Goal: Information Seeking & Learning: Understand process/instructions

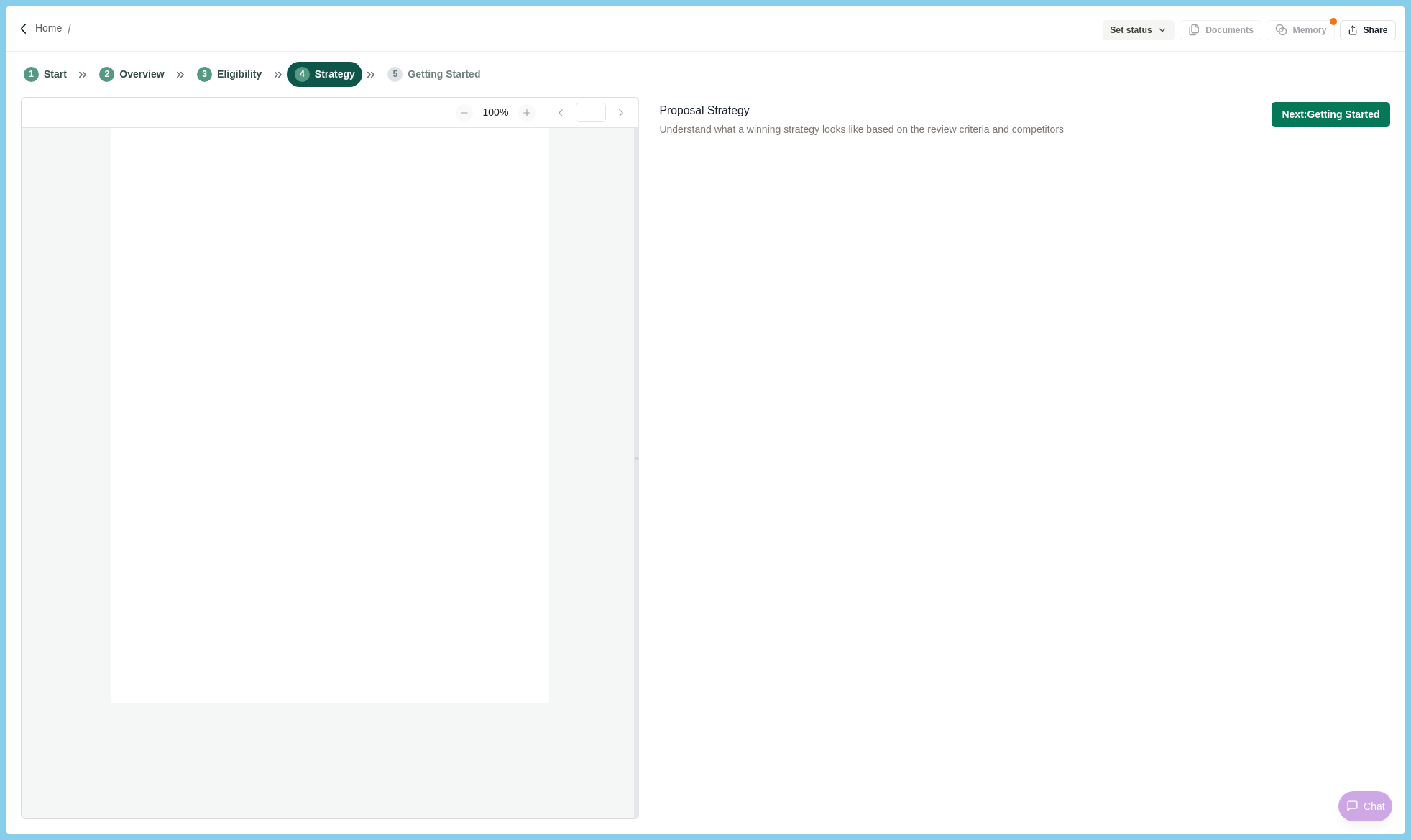
type input "**********"
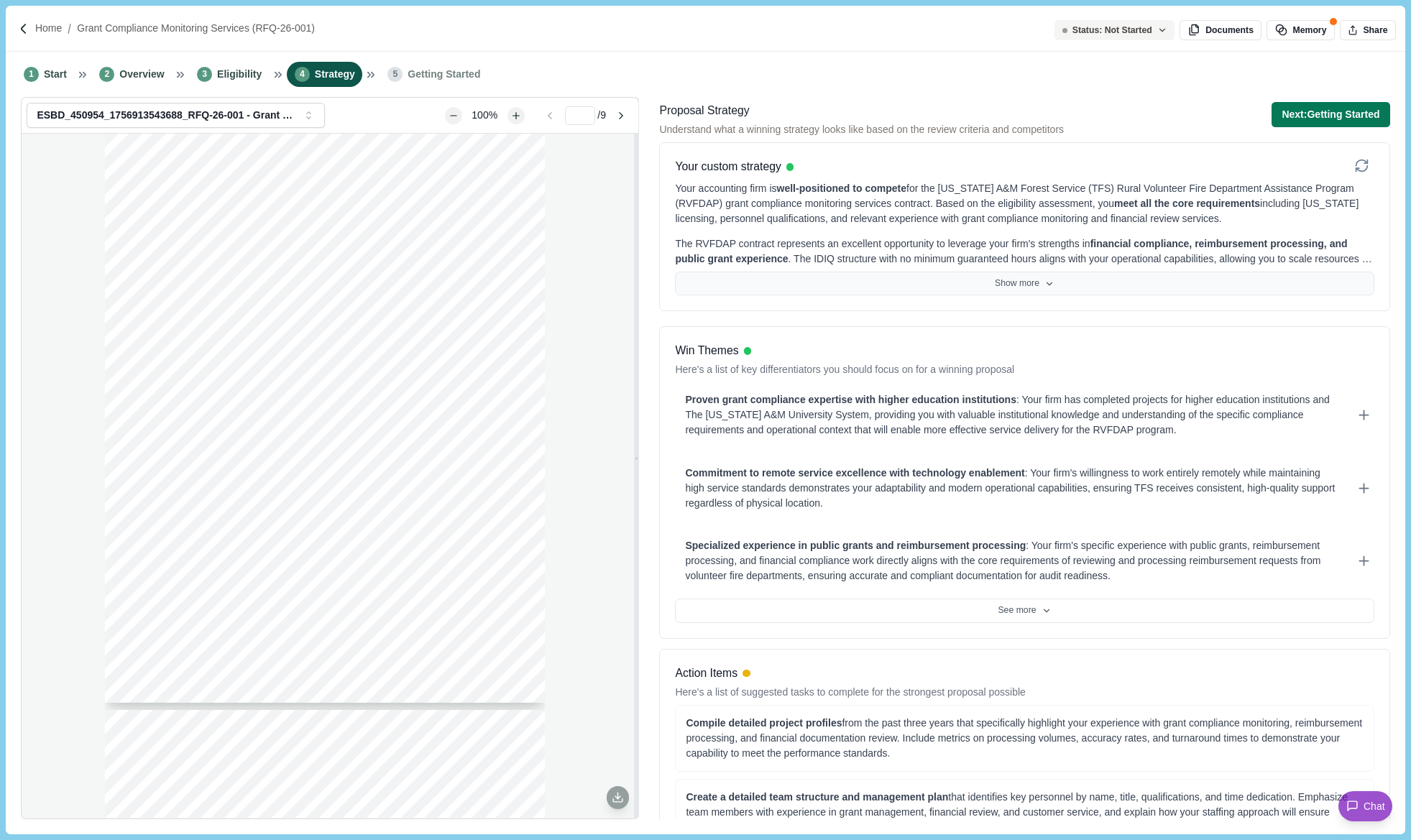
click at [1023, 289] on button "Show more" at bounding box center [1024, 284] width 698 height 24
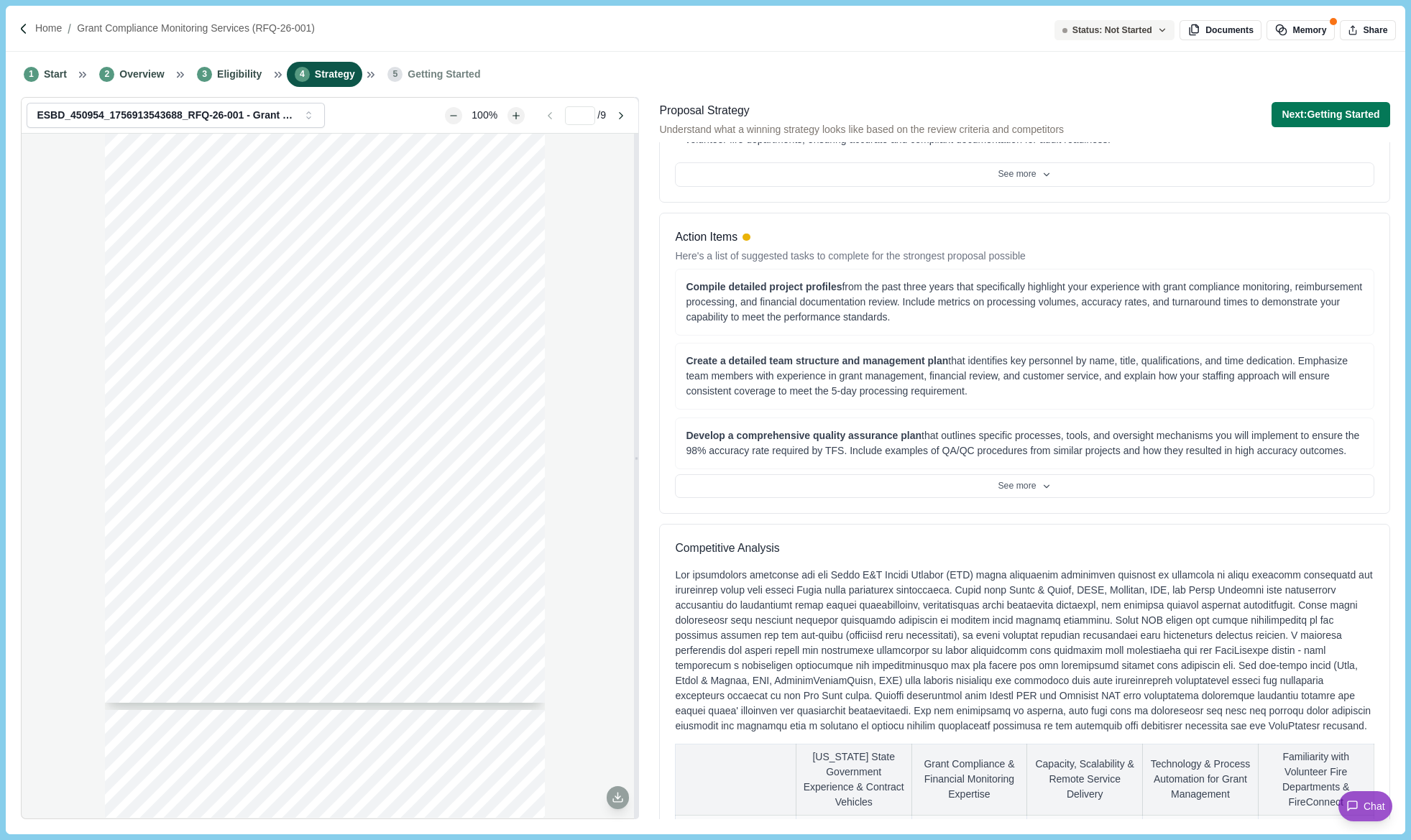
scroll to position [575, 0]
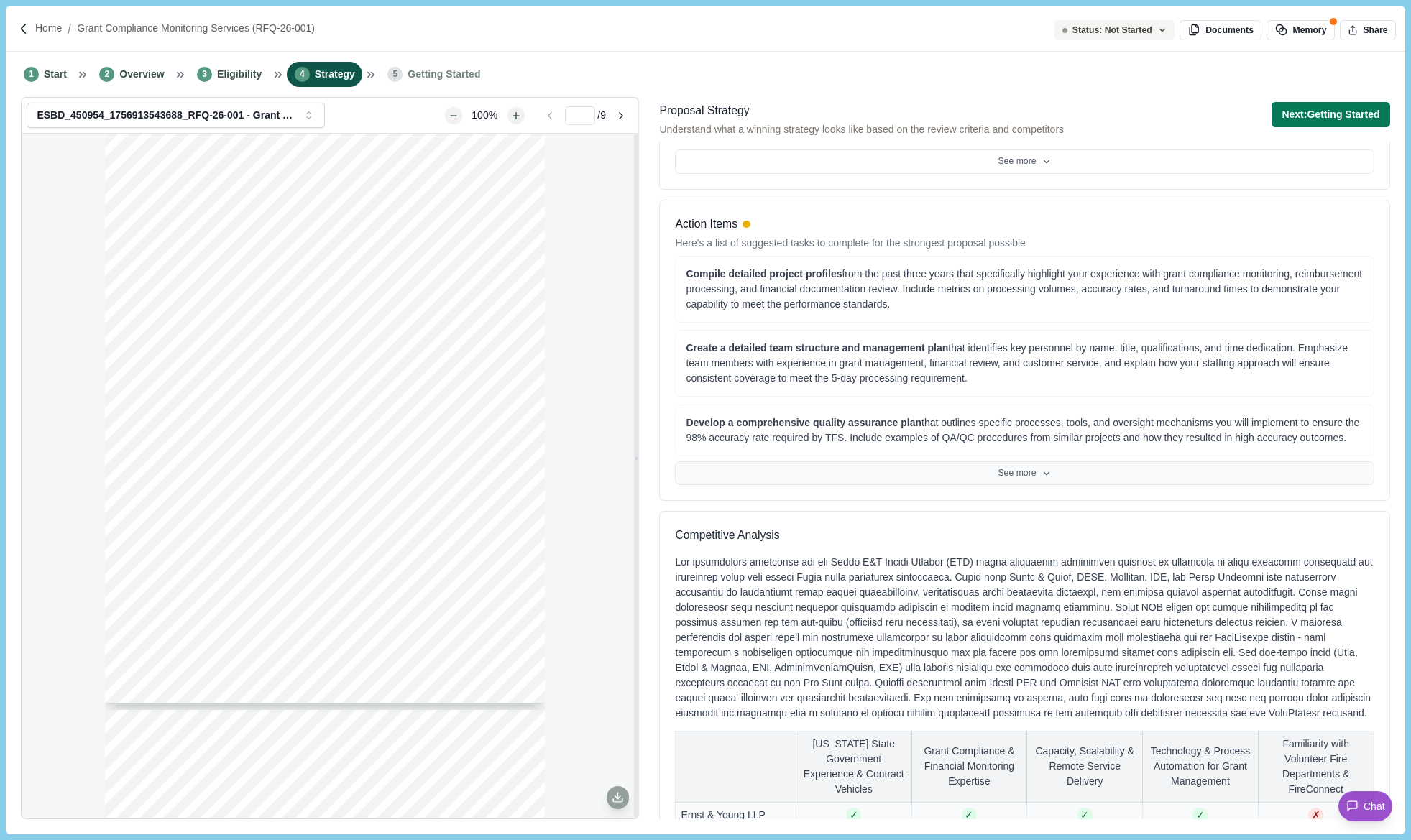
click at [1021, 469] on button "See more" at bounding box center [1024, 473] width 698 height 24
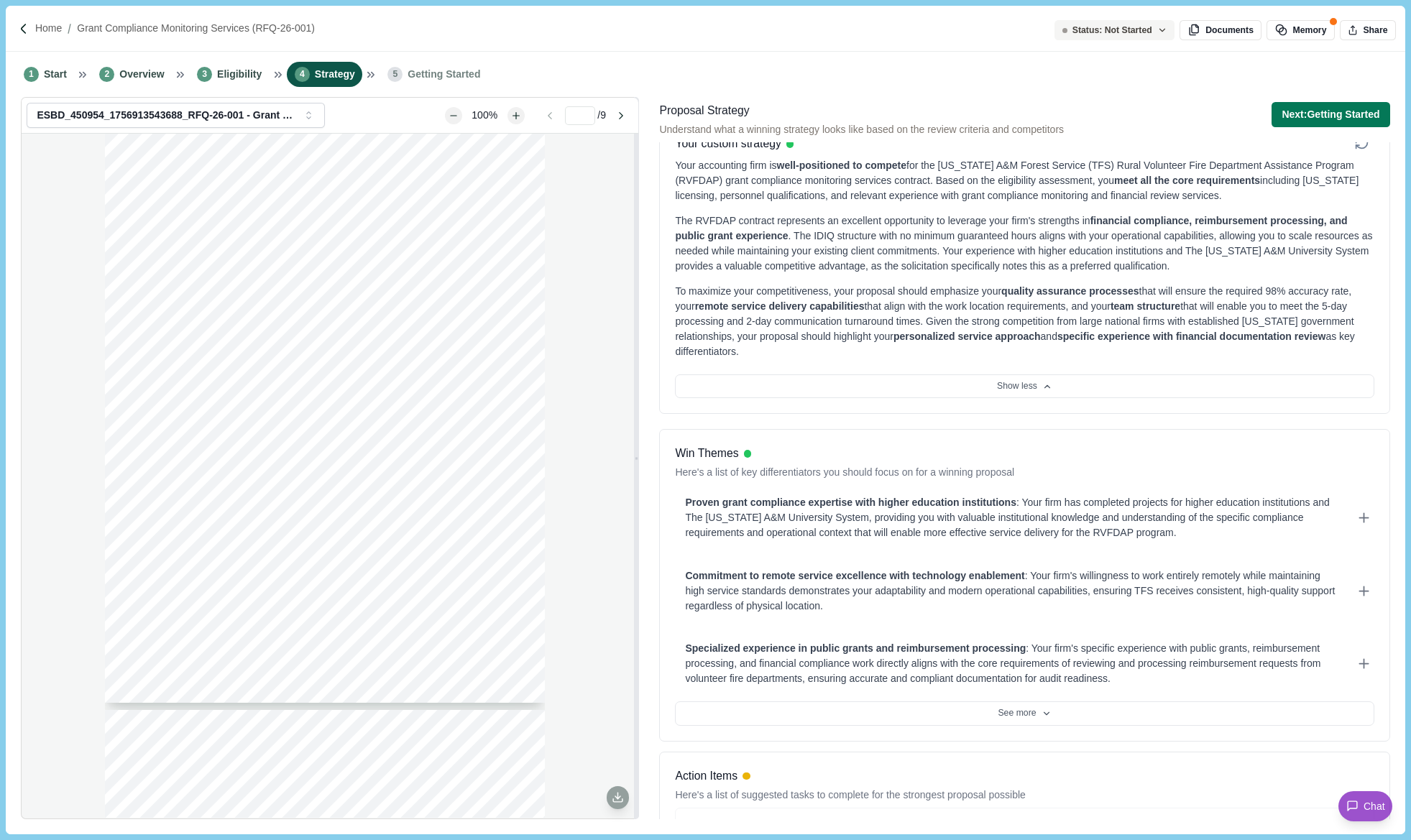
scroll to position [0, 0]
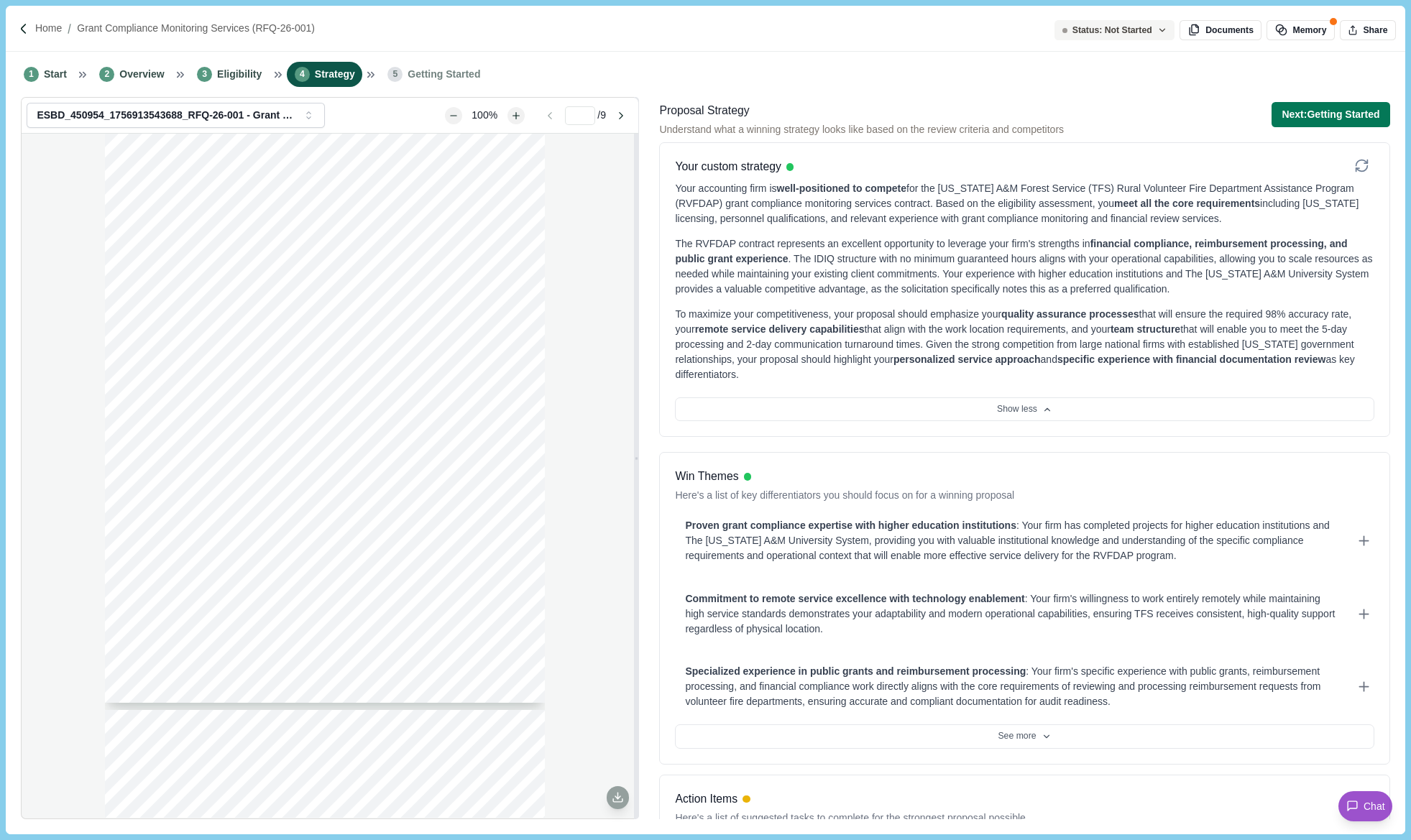
click at [33, 259] on div "Page 1 of 9 [US_STATE] A&M FOREST SERVICE Request For Qualifications RFQ-26-001…" at bounding box center [329, 476] width 617 height 684
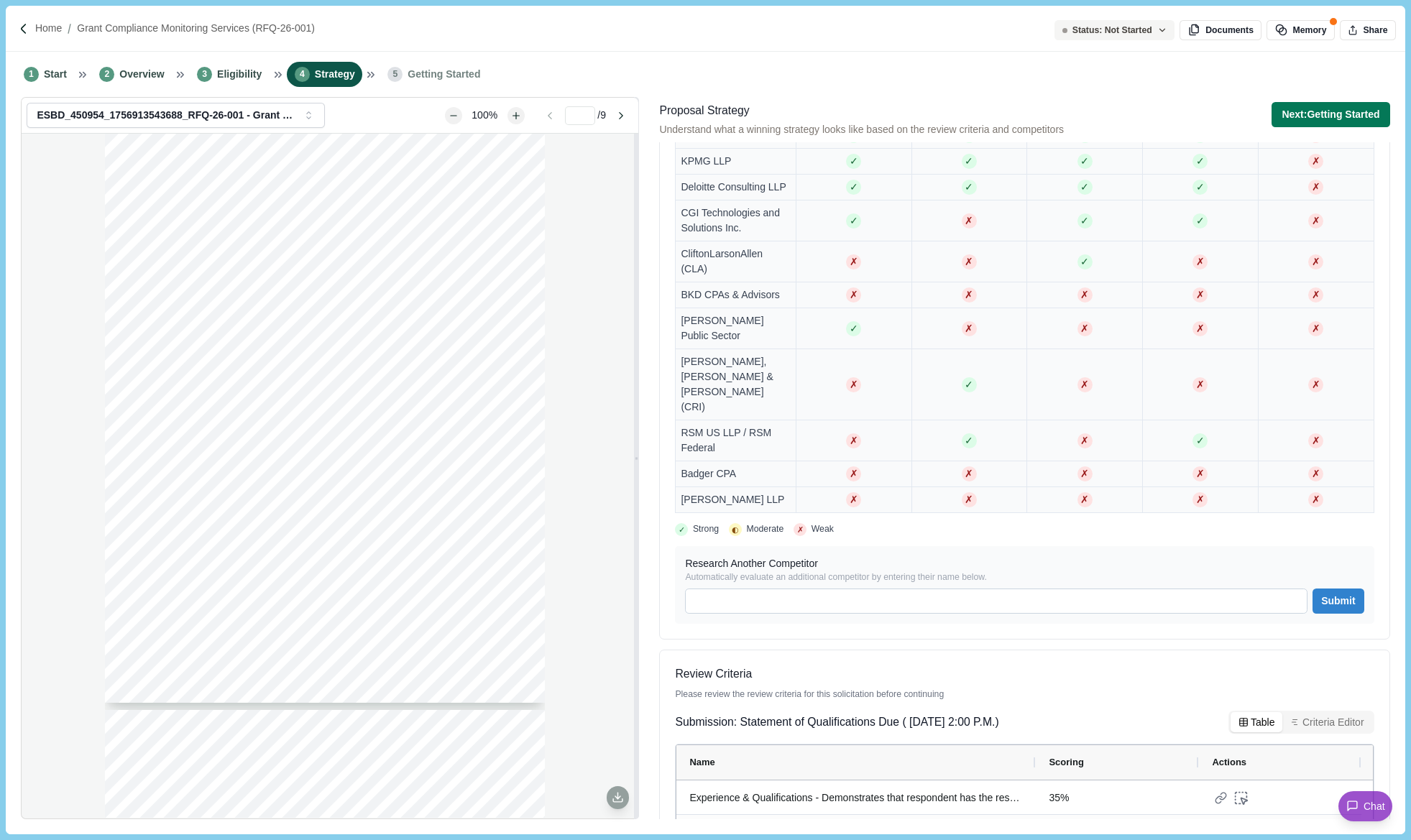
scroll to position [1575, 0]
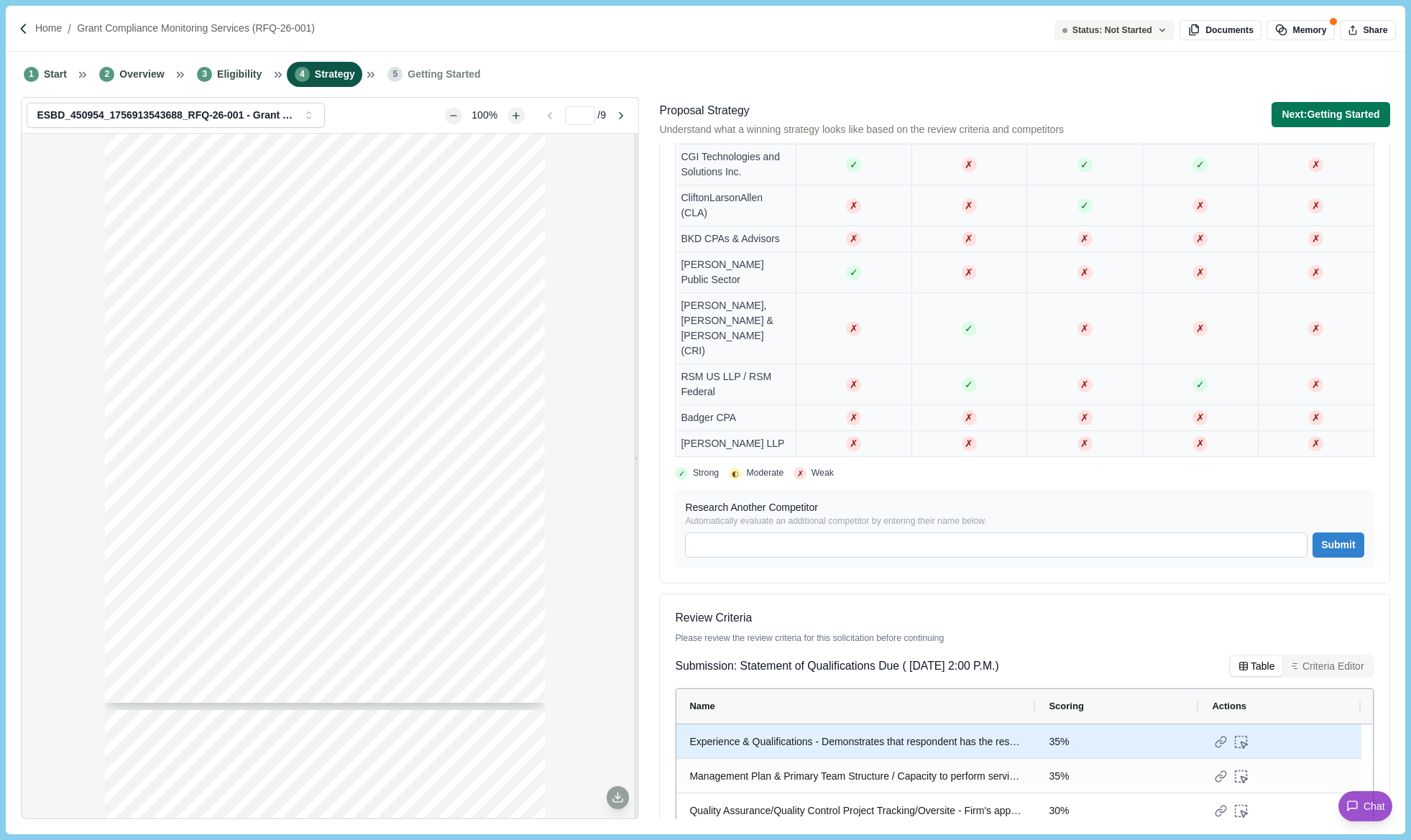
click at [1015, 728] on div "Experience & Qualifications - Demonstrates that respondent has the resources, e…" at bounding box center [856, 741] width 334 height 28
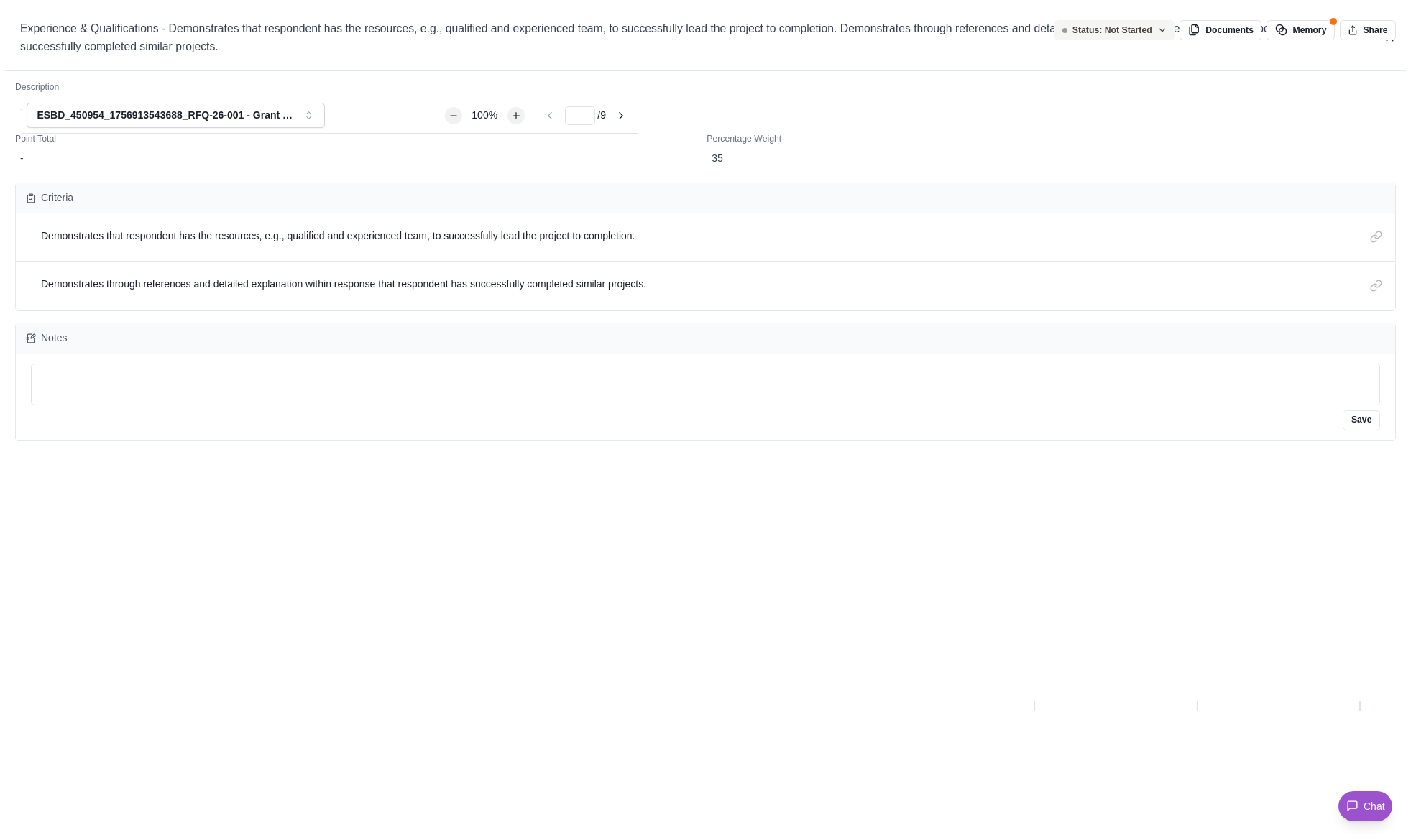
click at [866, 839] on div "Experience & Qualifications - Demonstrates that respondent has the resources, e…" at bounding box center [706, 840] width 1411 height 0
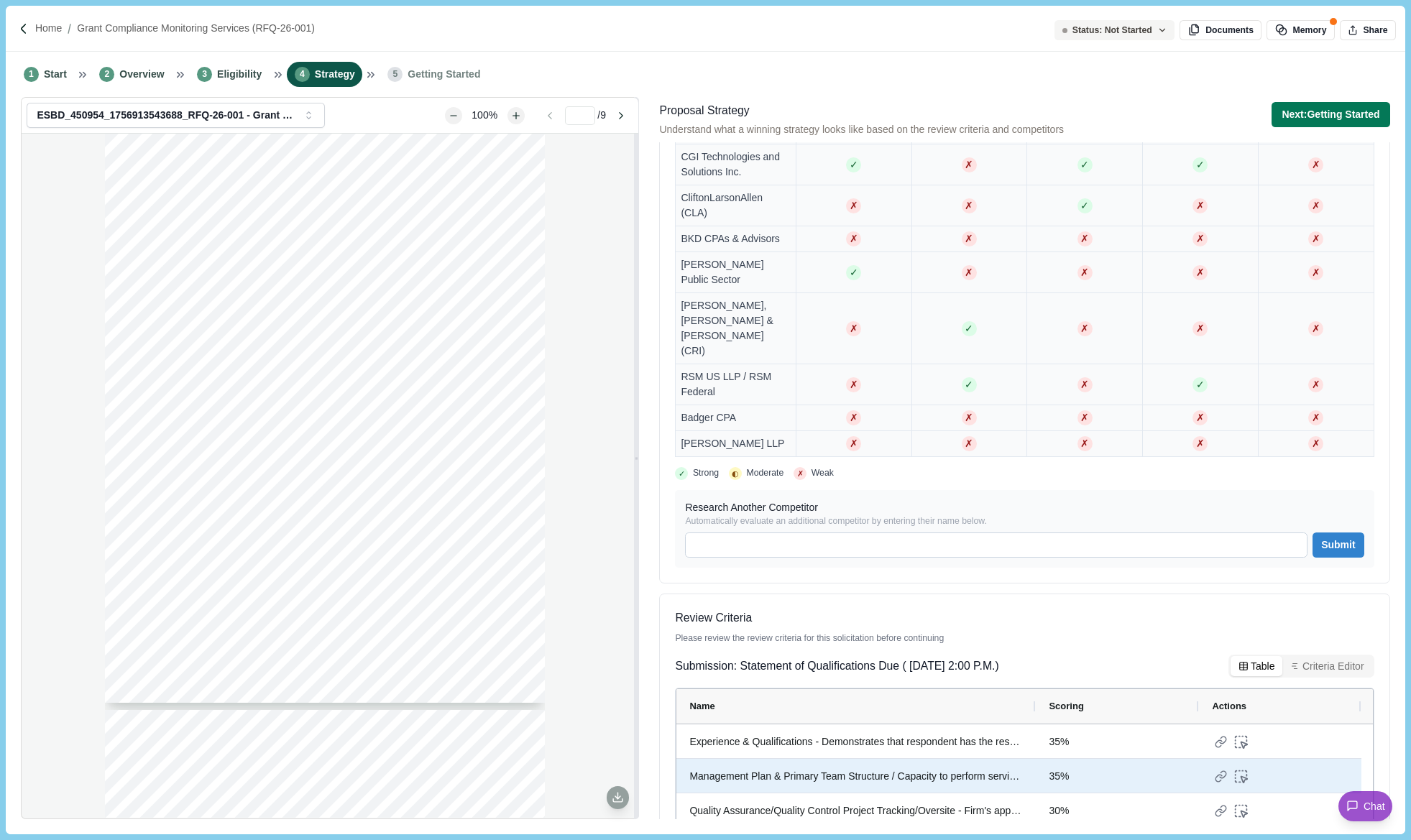
click at [866, 763] on div "Management Plan & Primary Team Structure / Capacity to perform services - The n…" at bounding box center [856, 776] width 334 height 28
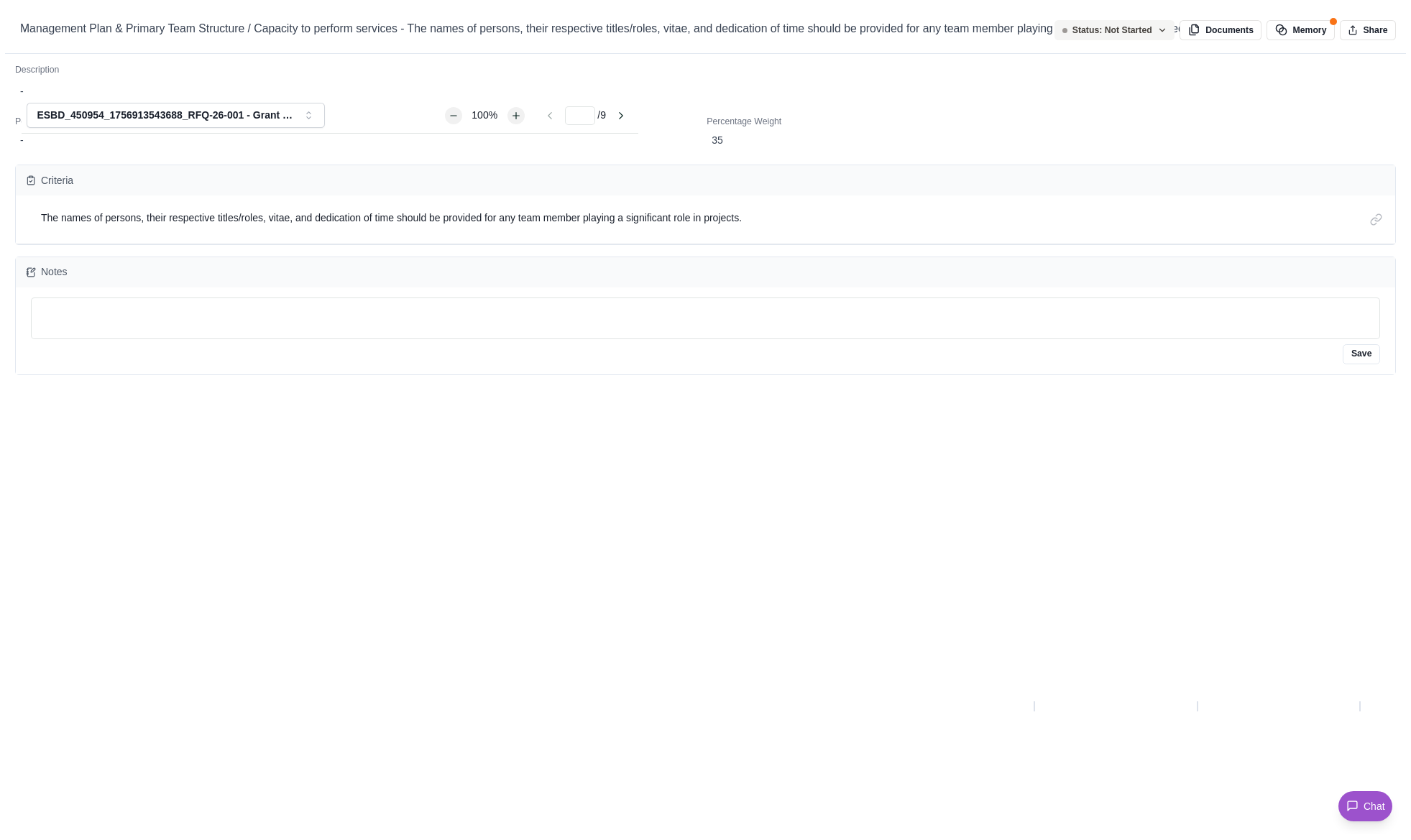
click at [866, 839] on div "Management Plan & Primary Team Structure / Capacity to perform services - The n…" at bounding box center [706, 840] width 1411 height 0
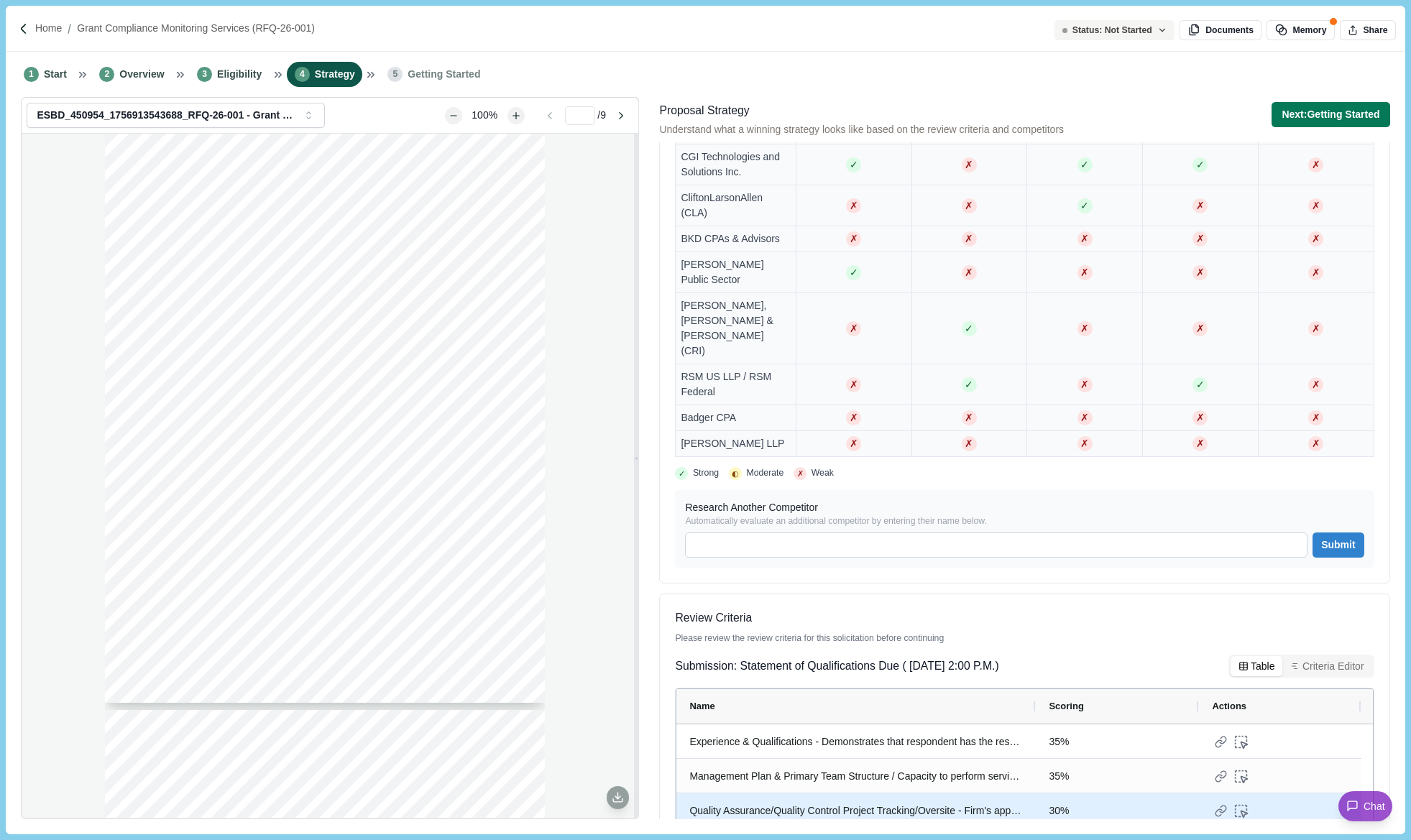
click at [851, 797] on div "Quality Assurance/Quality Control Project Tracking/Oversite - Firm's approach t…" at bounding box center [856, 810] width 334 height 28
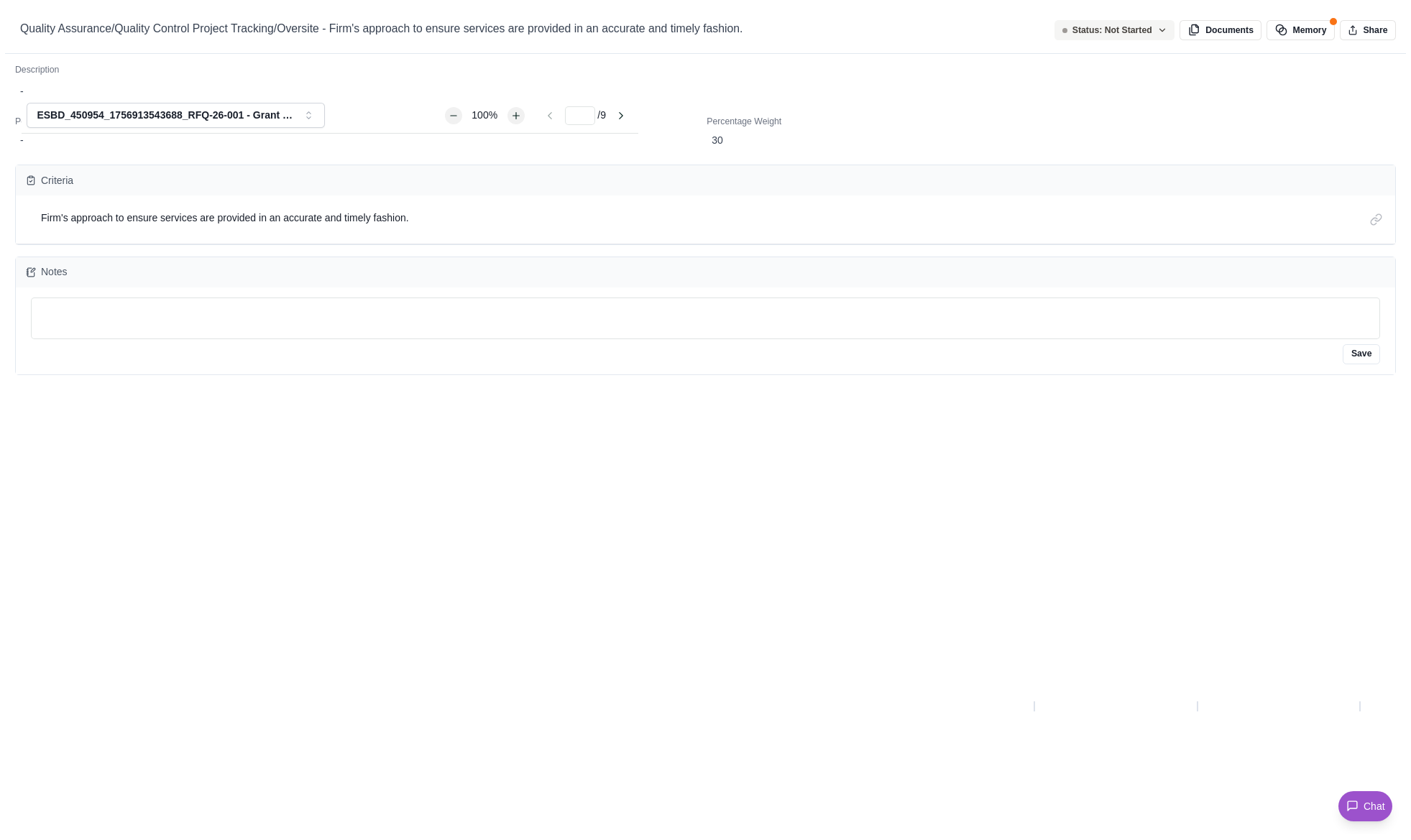
click at [851, 839] on div "Quality Assurance/Quality Control Project Tracking/Oversite - Firm's approach t…" at bounding box center [706, 840] width 1411 height 0
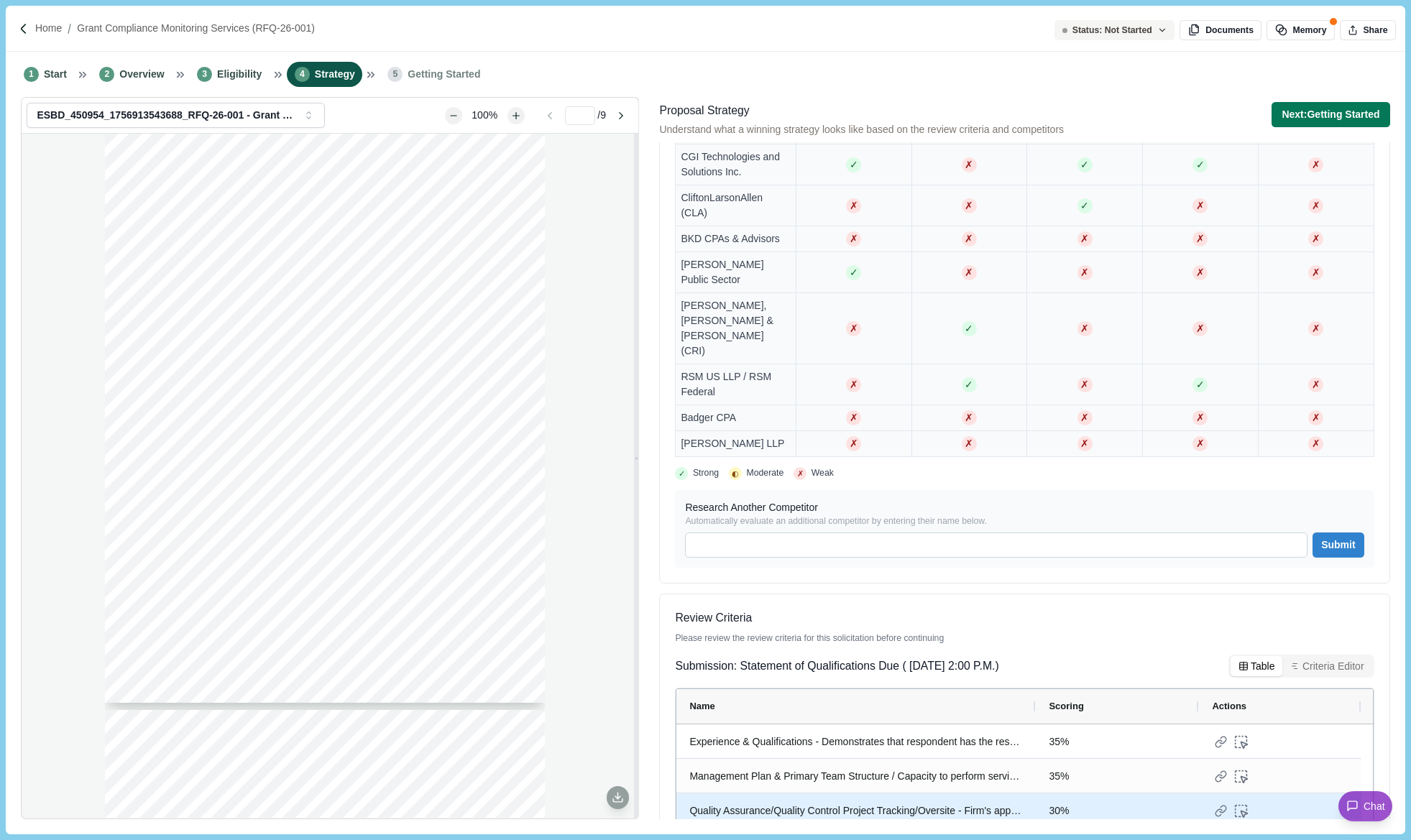
click at [849, 797] on div "Quality Assurance/Quality Control Project Tracking/Oversite - Firm's approach t…" at bounding box center [856, 810] width 334 height 28
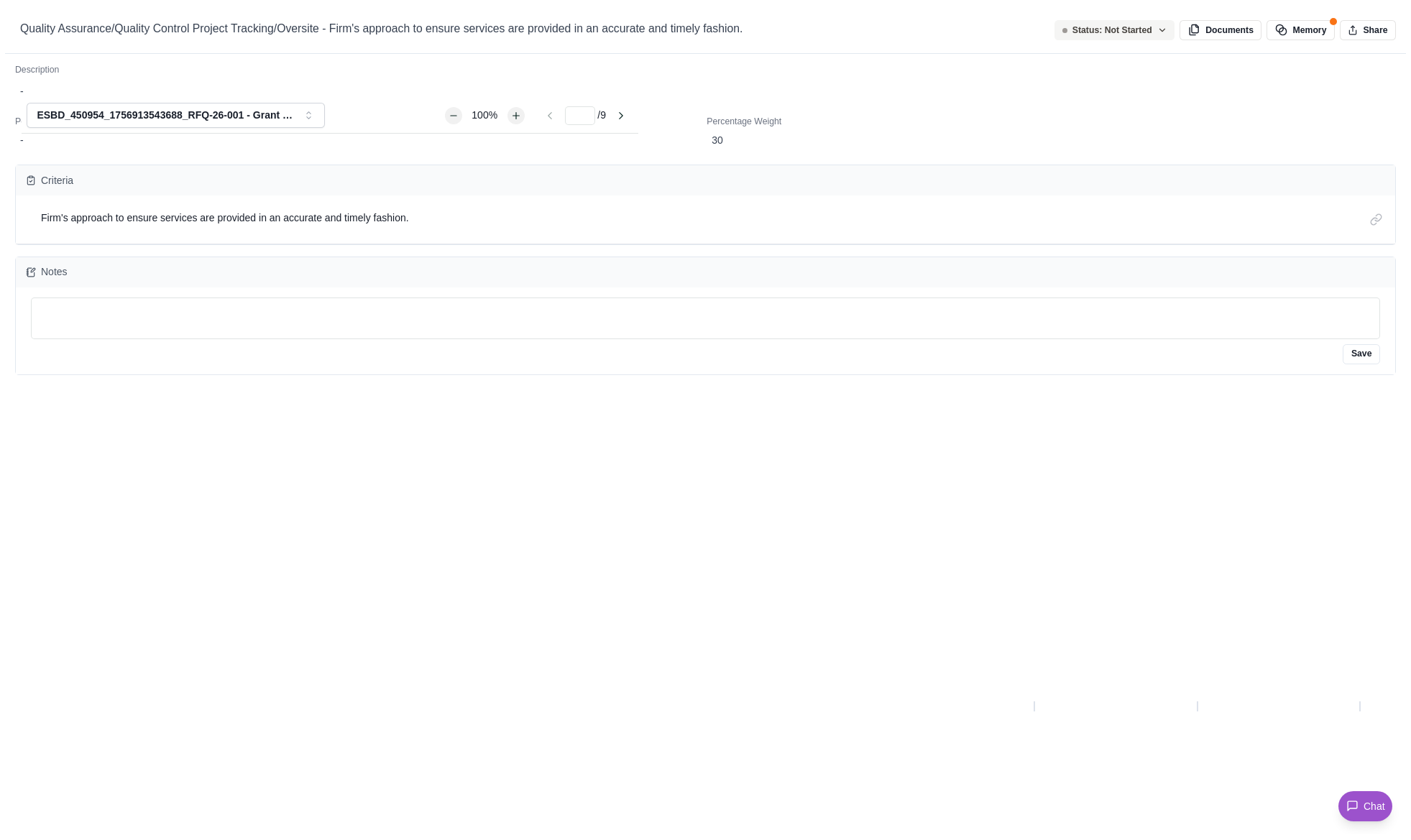
click at [849, 839] on div "Quality Assurance/Quality Control Project Tracking/Oversite - Firm's approach t…" at bounding box center [706, 840] width 1411 height 0
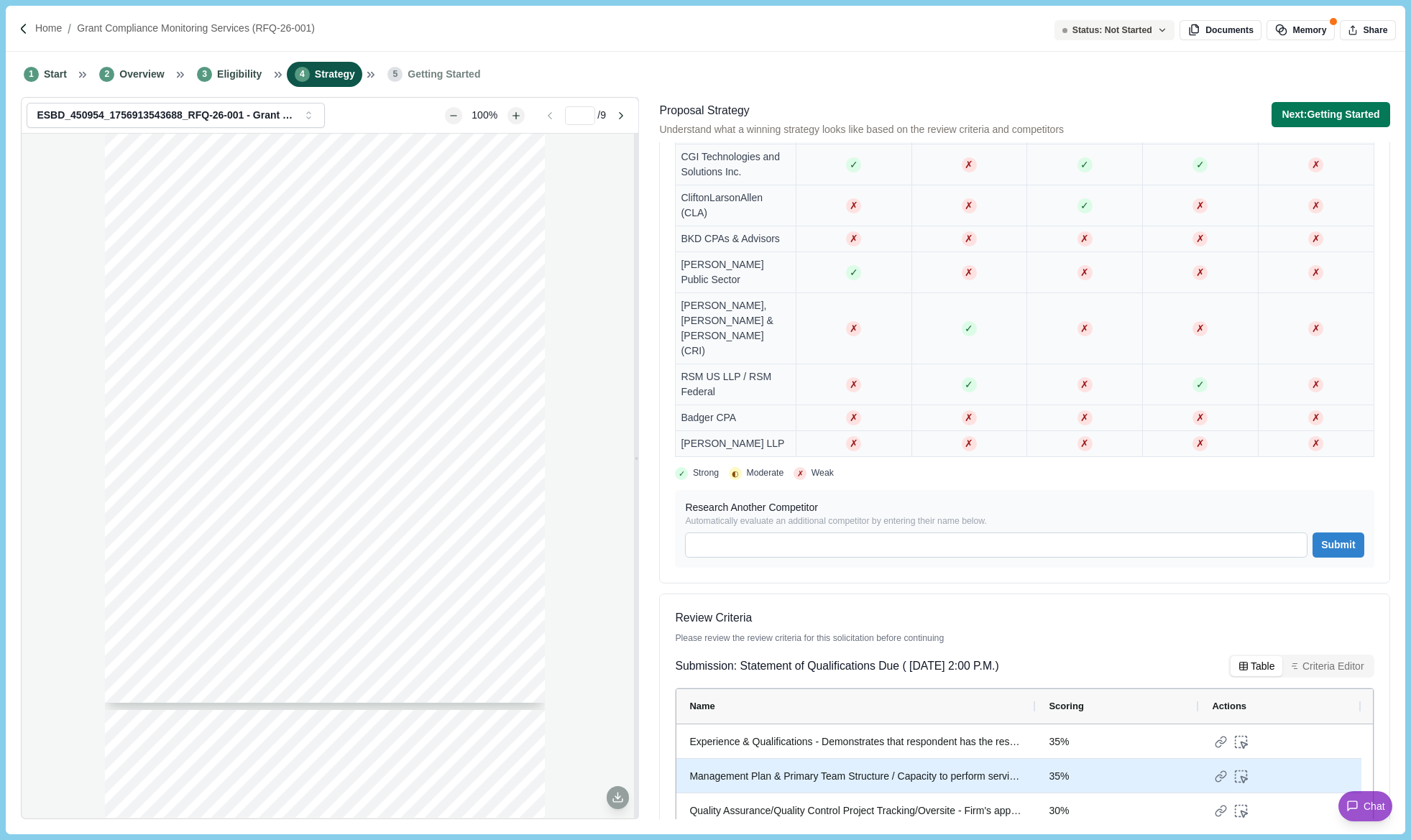
click at [818, 763] on div "Management Plan & Primary Team Structure / Capacity to perform services - The n…" at bounding box center [856, 776] width 334 height 28
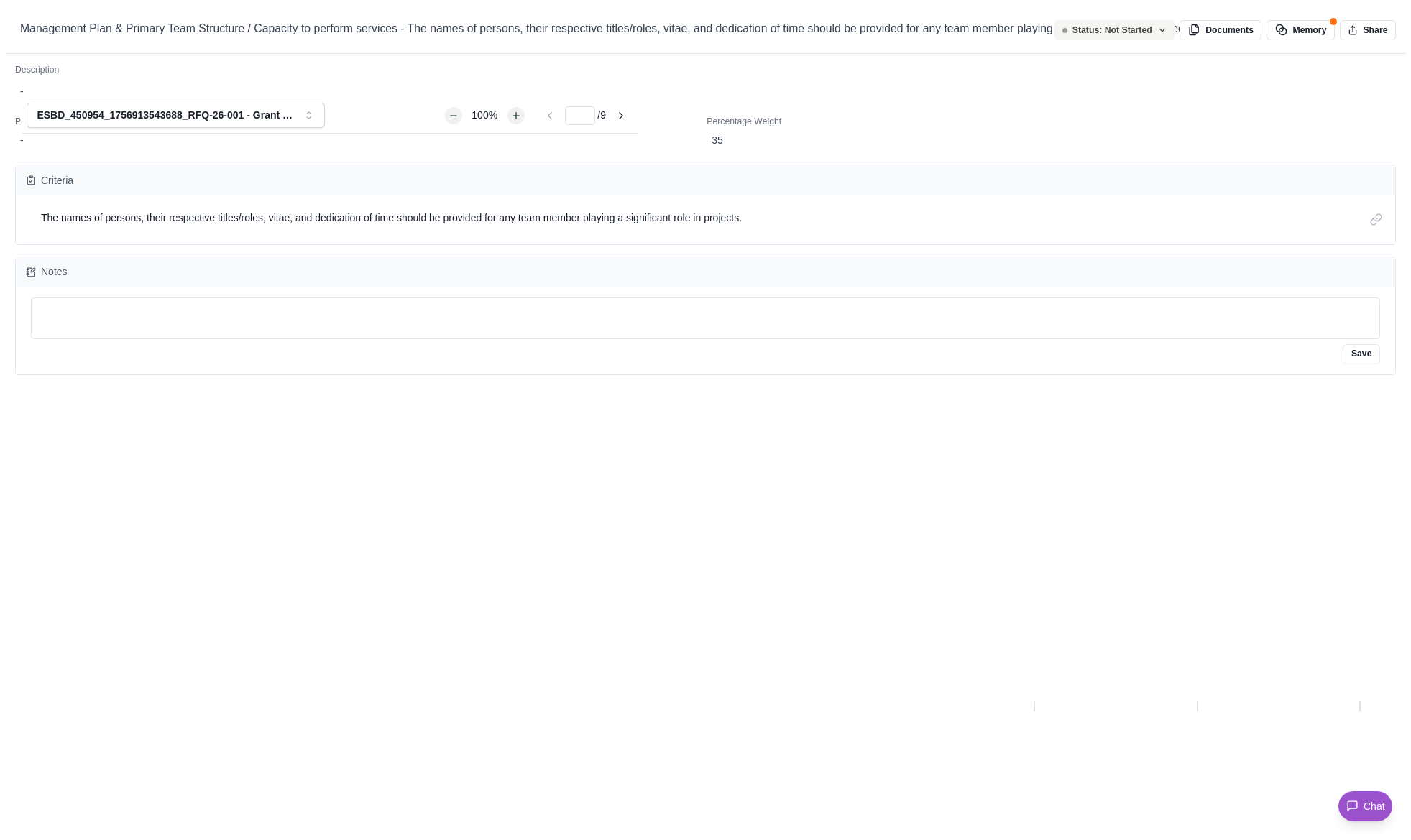
click at [818, 839] on div "Management Plan & Primary Team Structure / Capacity to perform services - The n…" at bounding box center [706, 840] width 1411 height 0
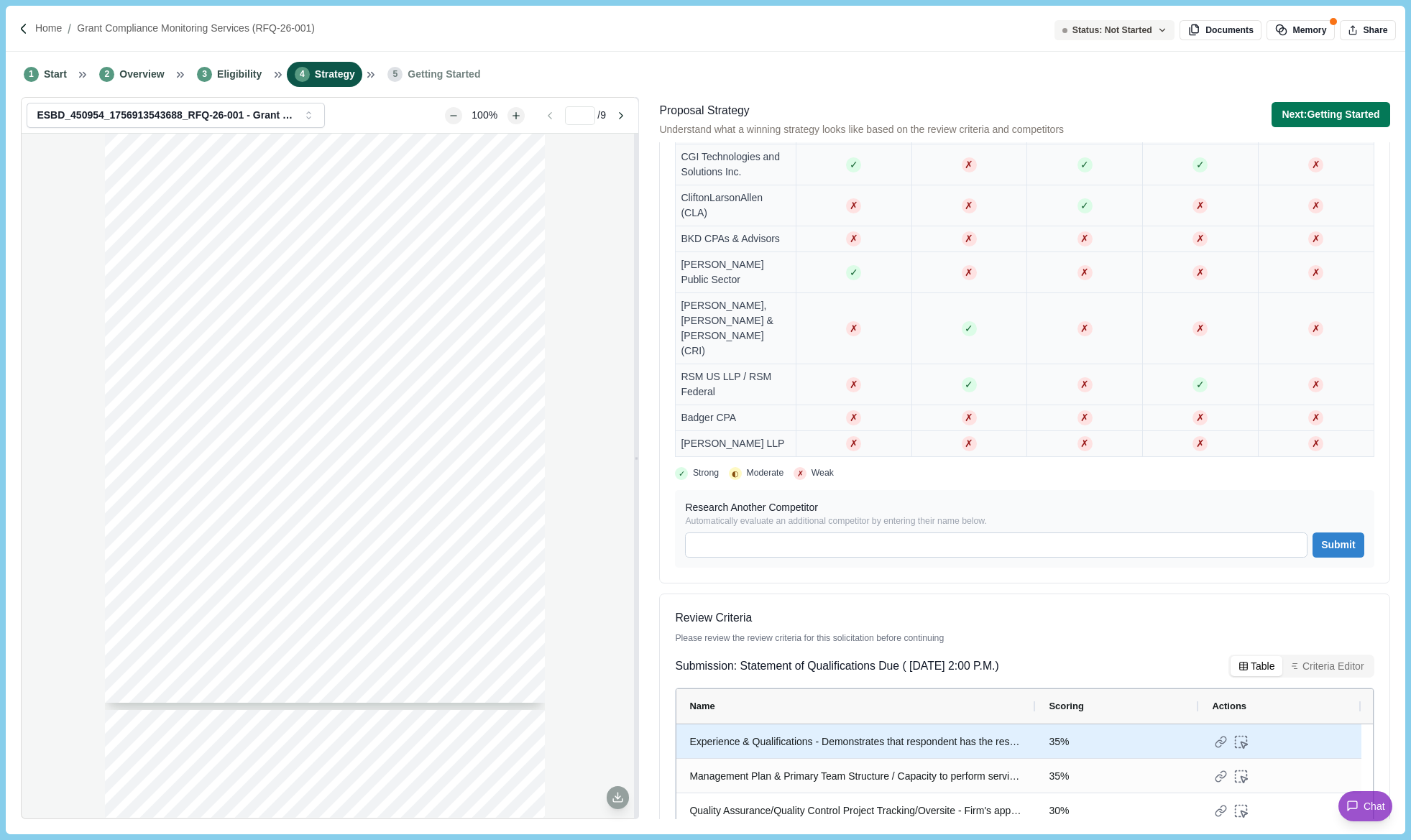
click at [810, 728] on div "Experience & Qualifications - Demonstrates that respondent has the resources, e…" at bounding box center [856, 741] width 334 height 28
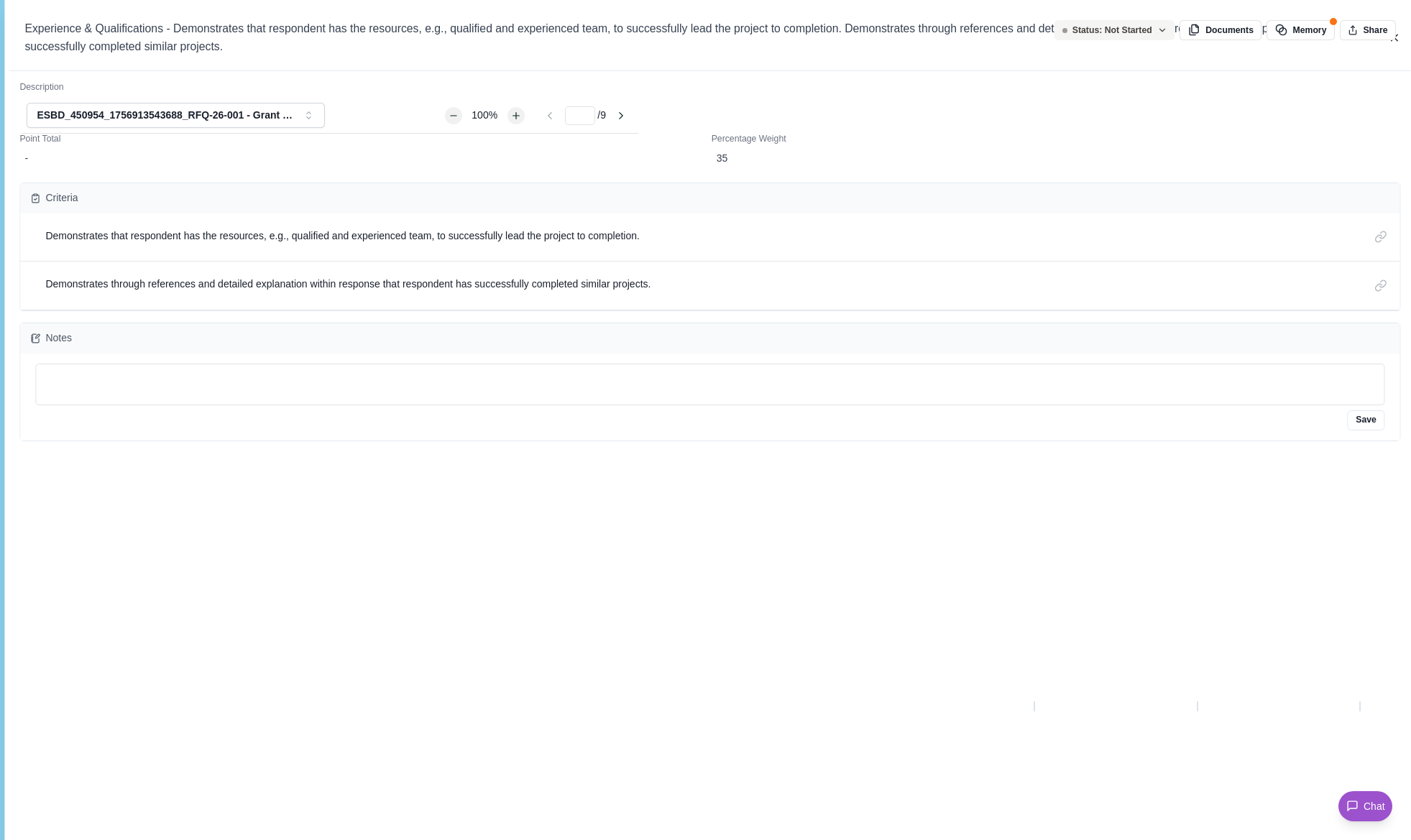
click at [810, 839] on div "Experience & Qualifications - Demonstrates that respondent has the resources, e…" at bounding box center [706, 840] width 1411 height 0
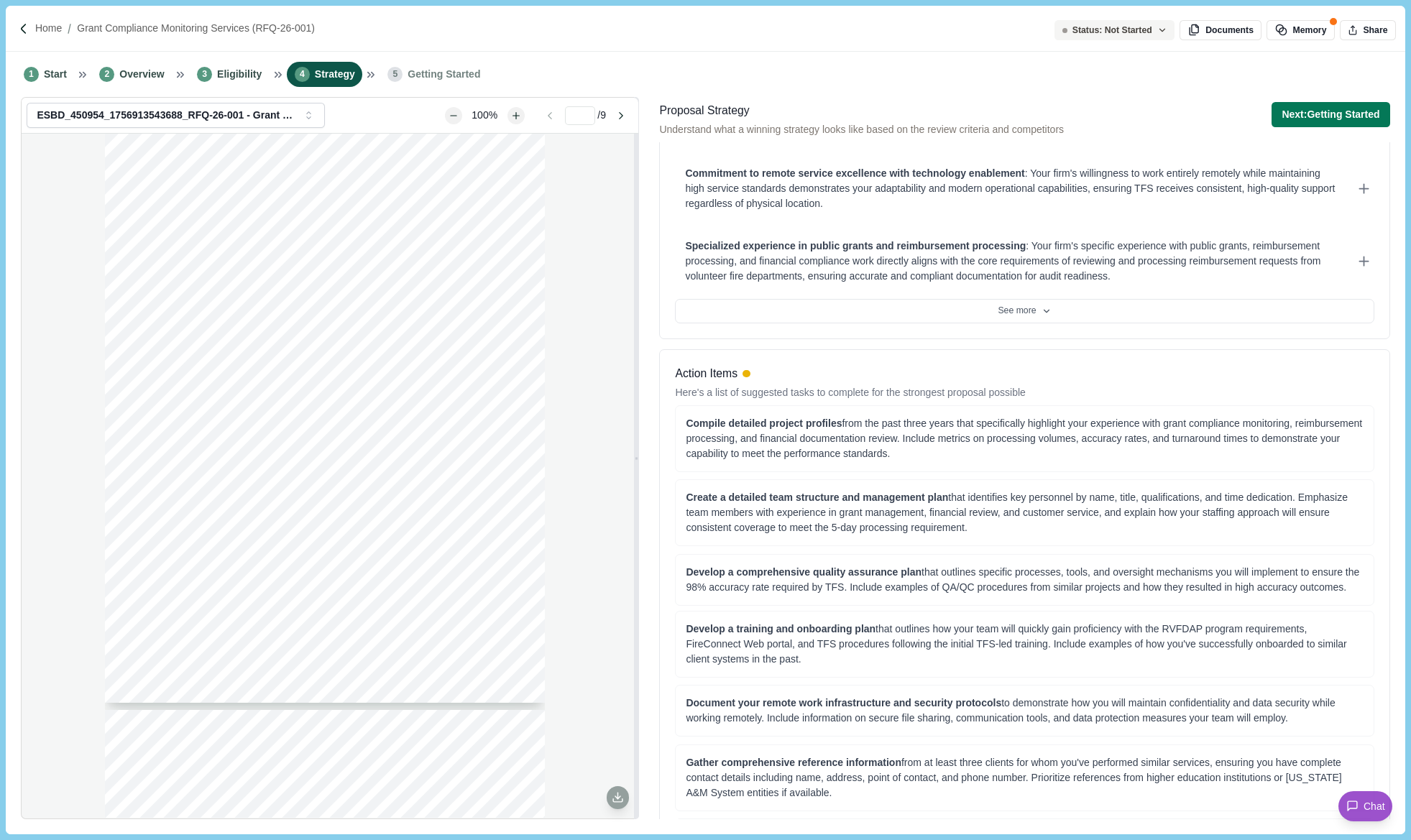
scroll to position [0, 0]
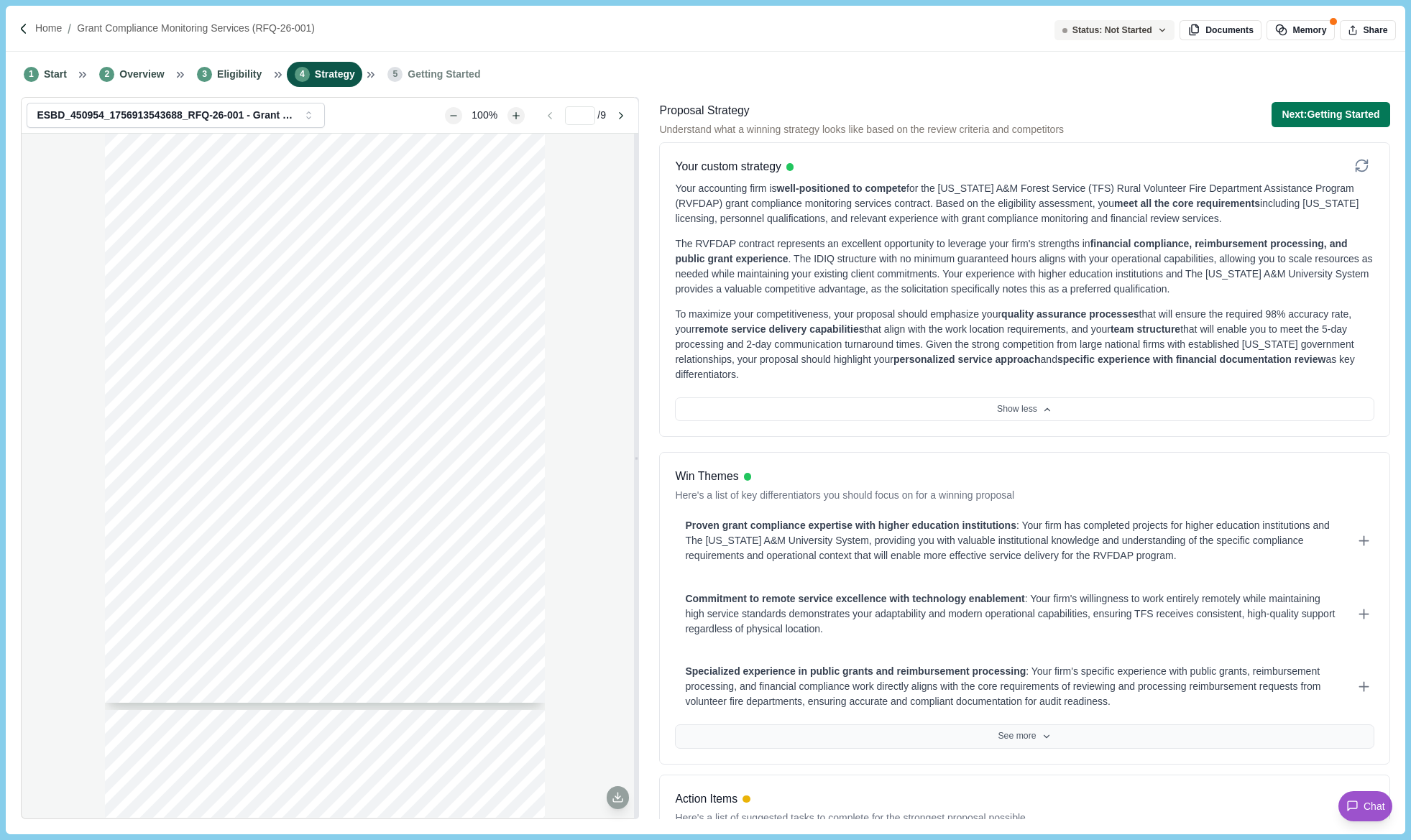
click at [1041, 735] on icon at bounding box center [1046, 736] width 10 height 10
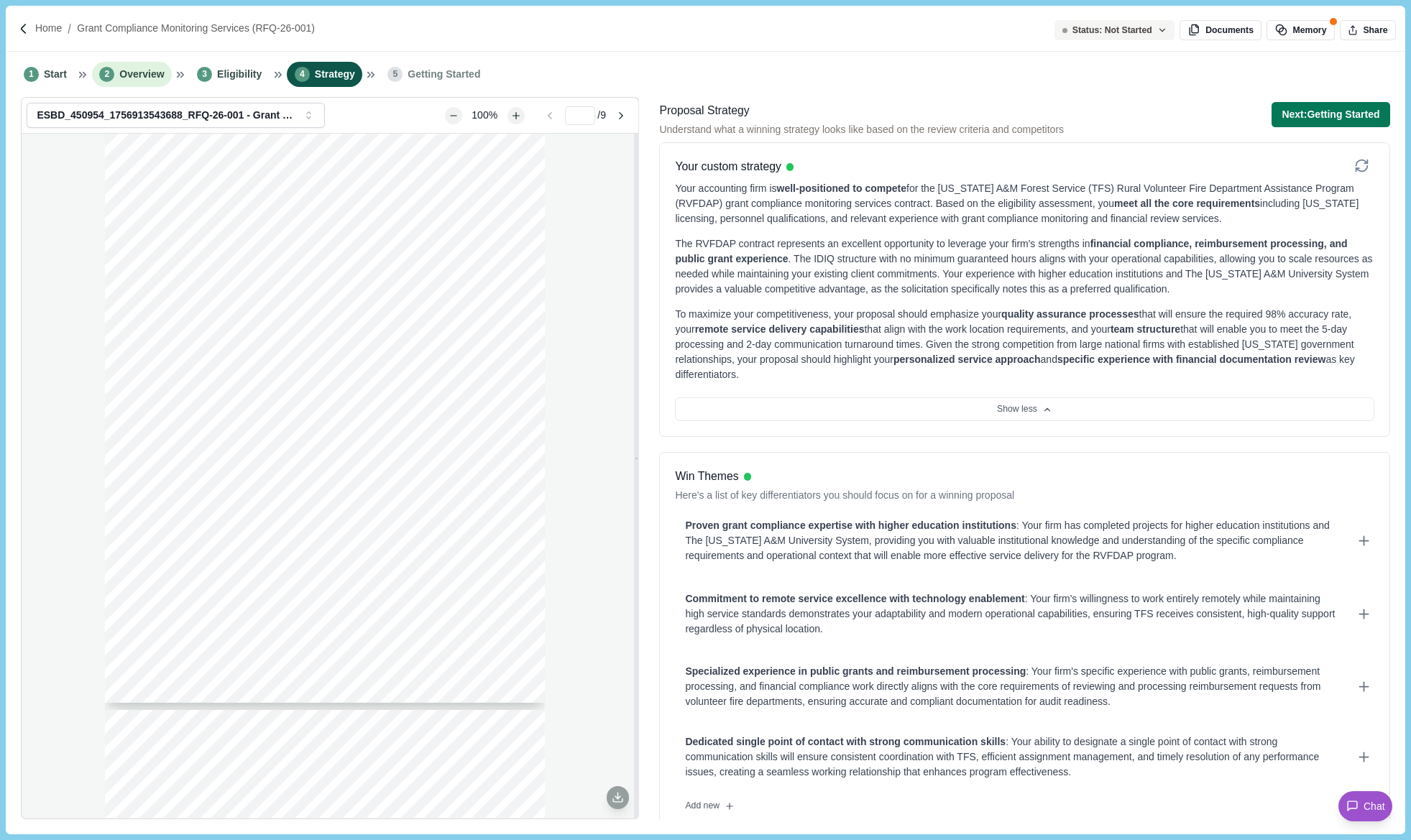
click at [136, 74] on span "Overview" at bounding box center [142, 74] width 45 height 15
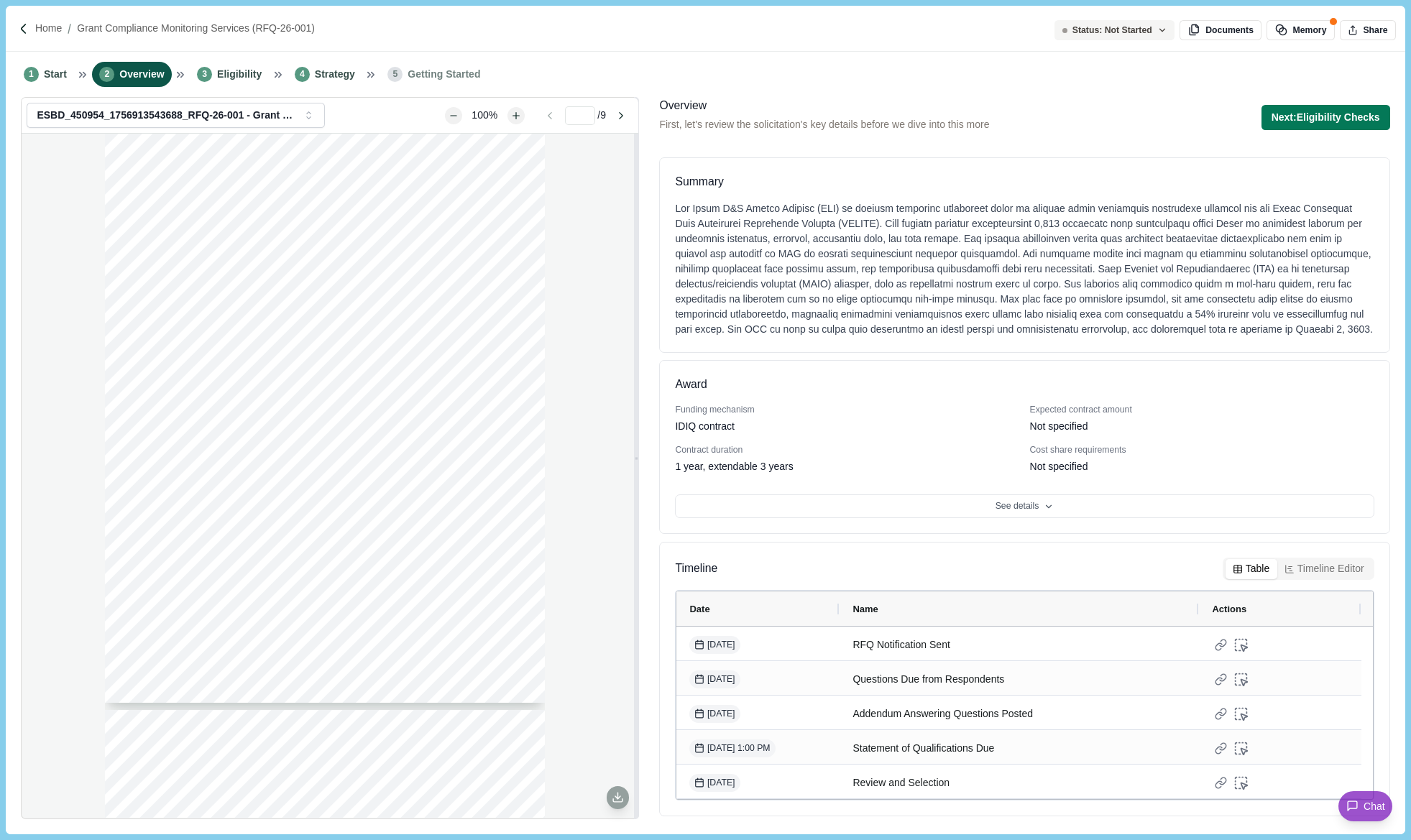
scroll to position [13, 0]
click at [222, 81] on span "Eligibility" at bounding box center [240, 74] width 45 height 15
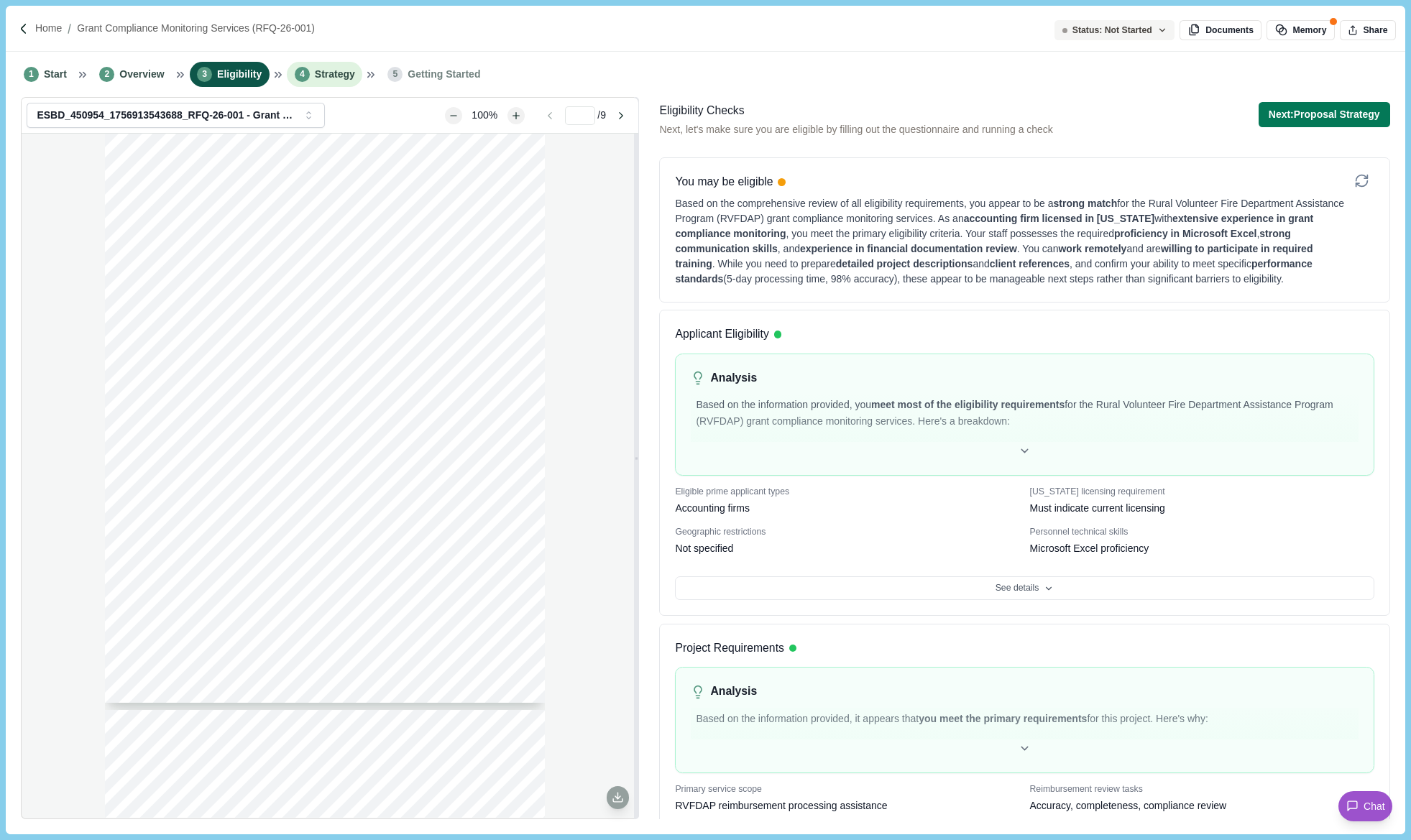
click at [321, 81] on span "Strategy" at bounding box center [335, 74] width 40 height 15
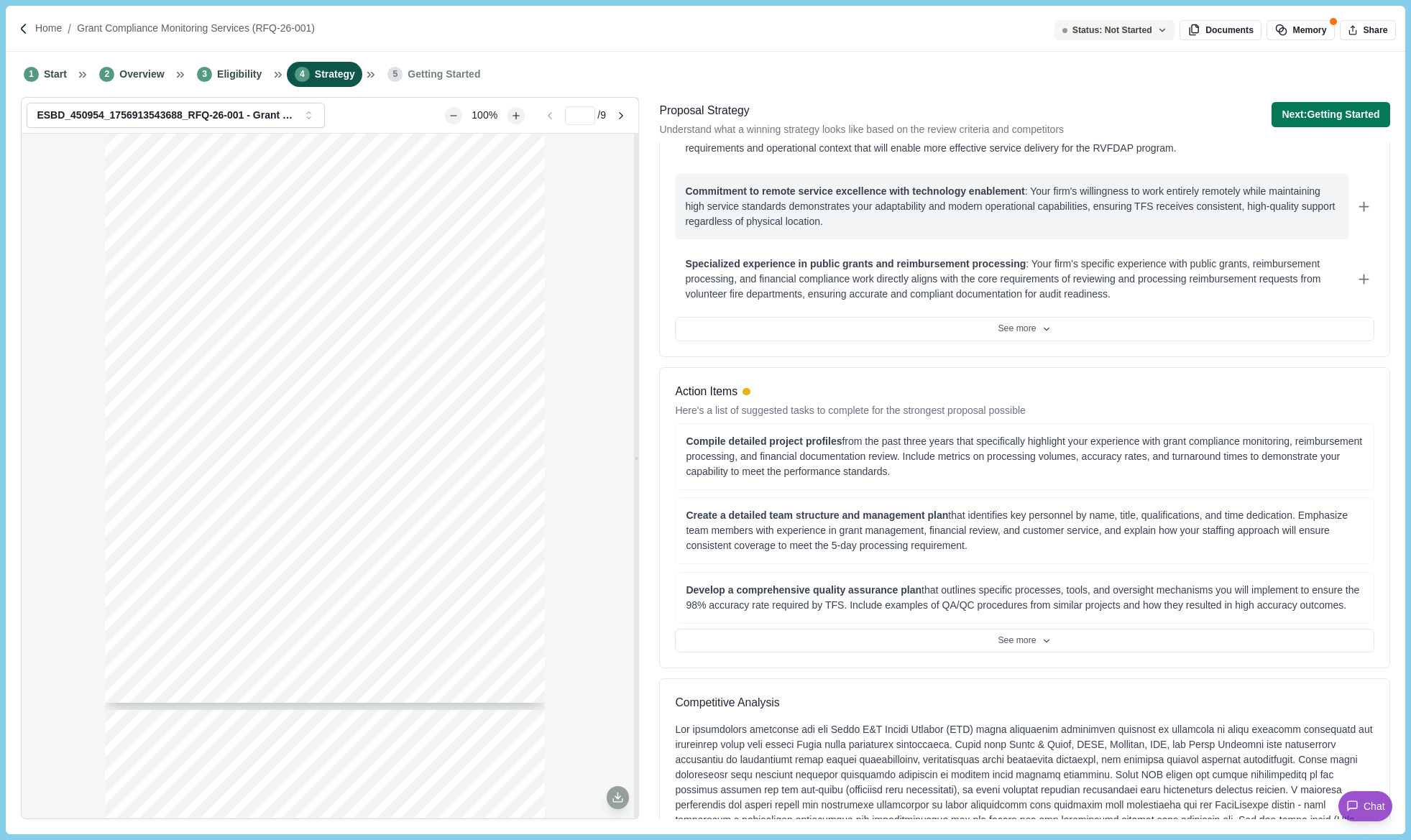
scroll to position [287, 0]
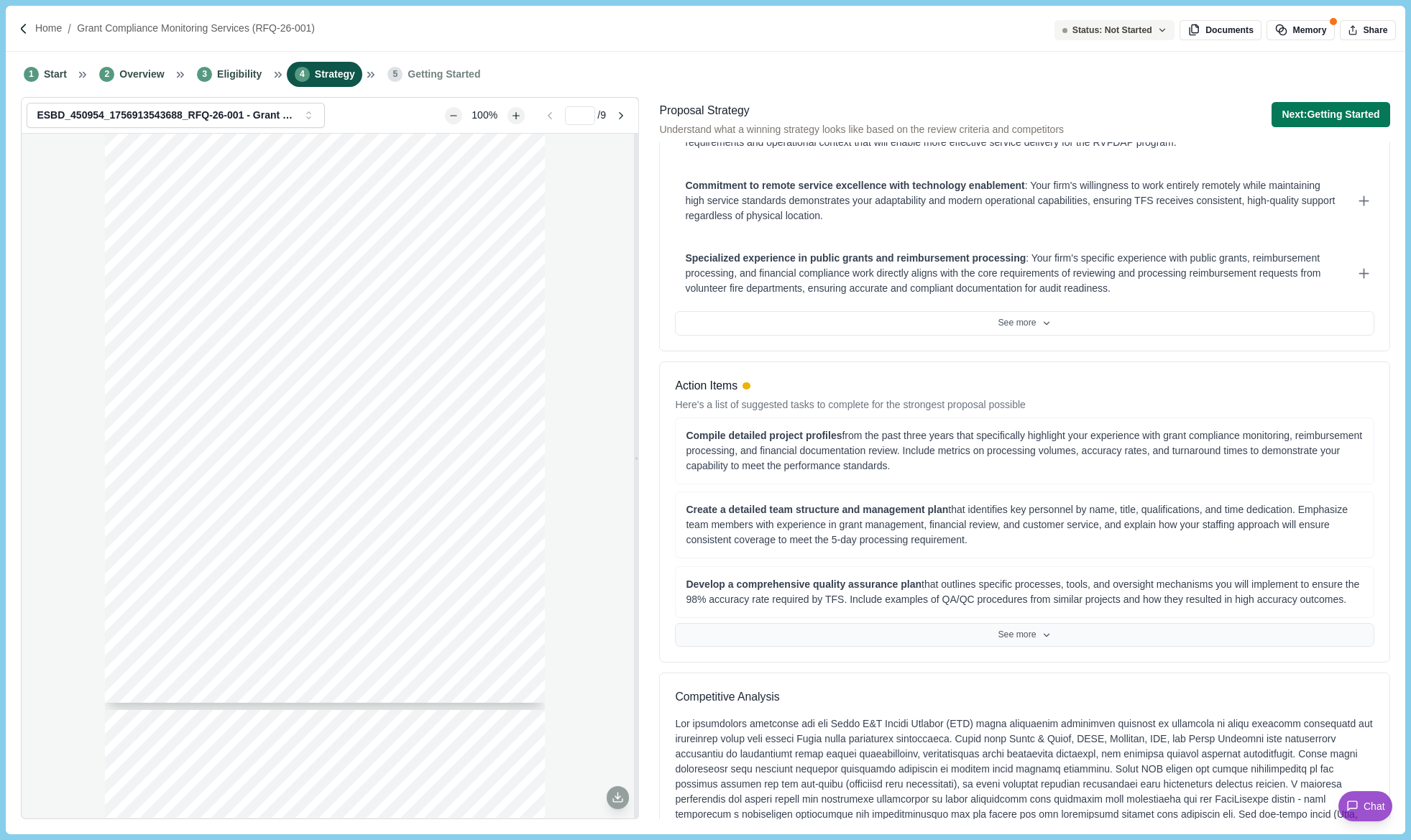
click at [1028, 628] on button "See more" at bounding box center [1024, 634] width 698 height 24
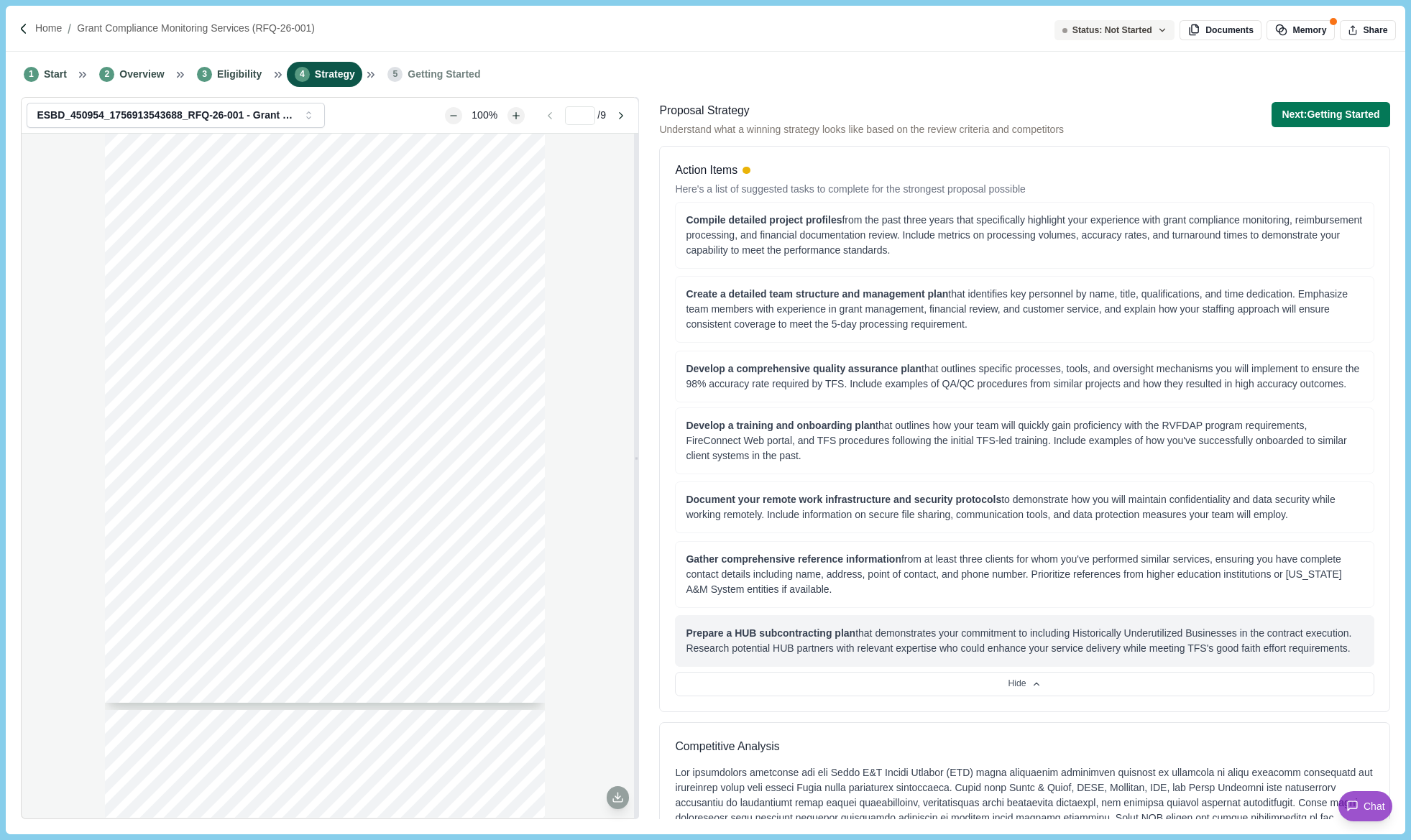
scroll to position [431, 0]
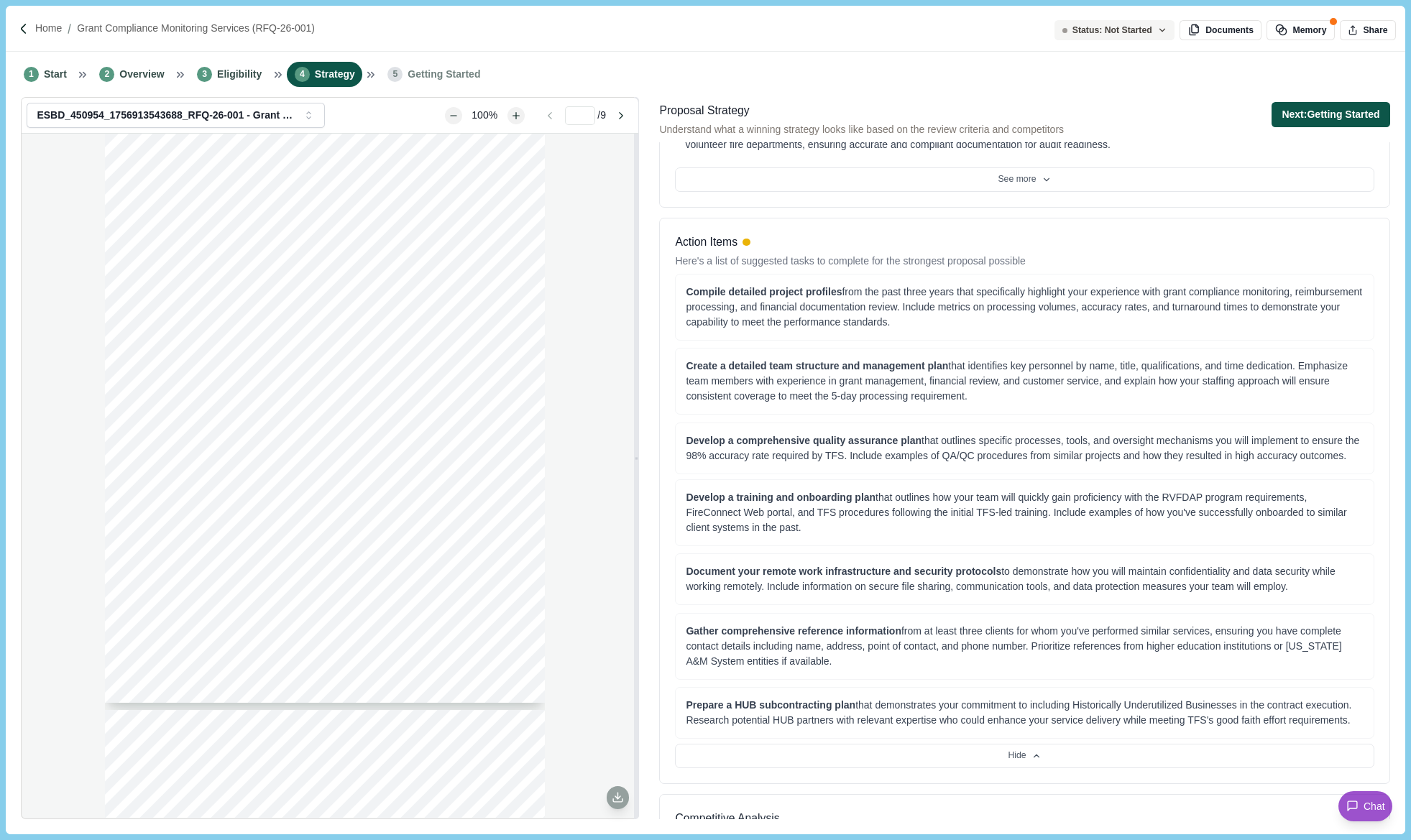
click at [1331, 119] on button "Next: Getting Started" at bounding box center [1330, 115] width 118 height 25
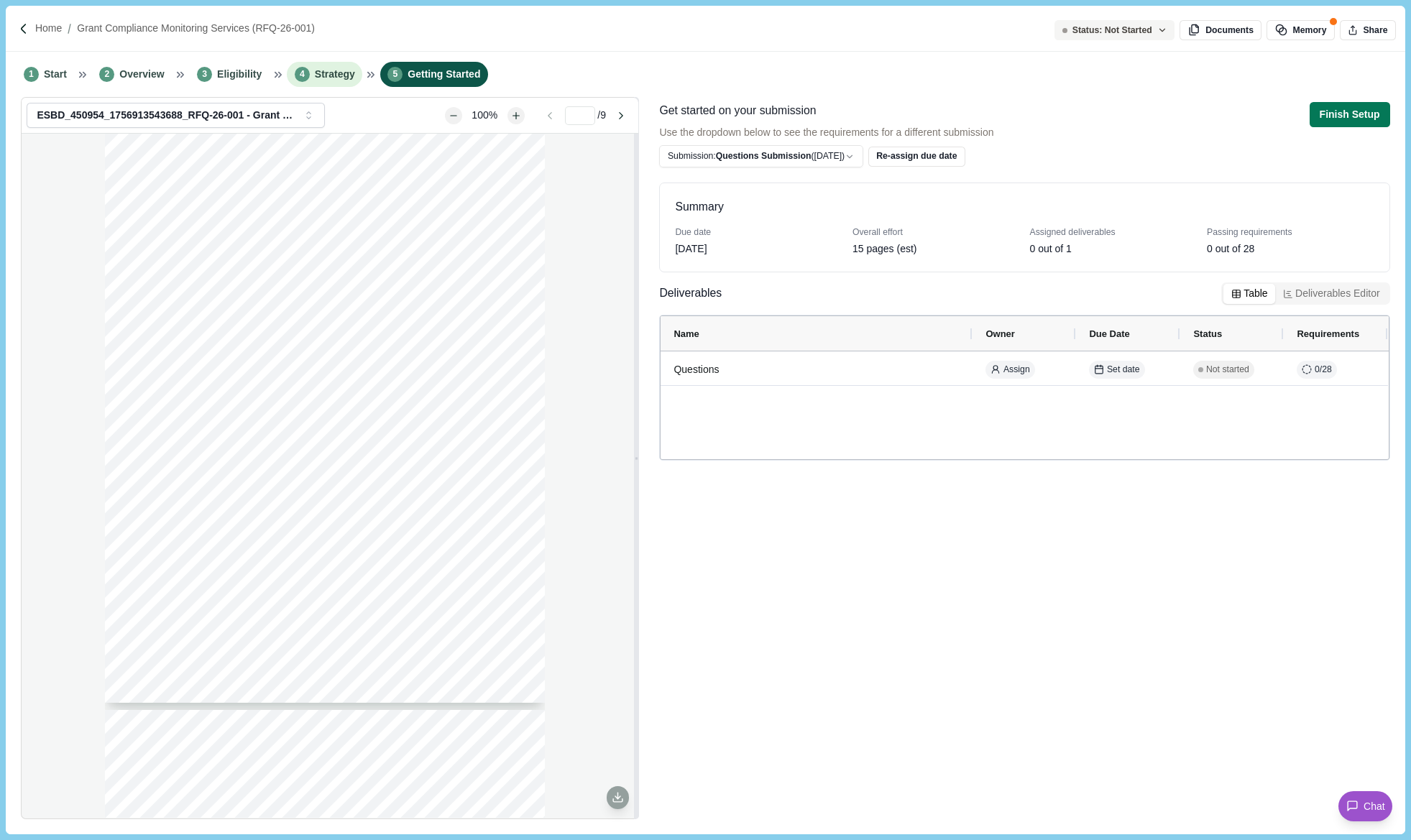
click at [328, 70] on span "Strategy" at bounding box center [335, 74] width 40 height 15
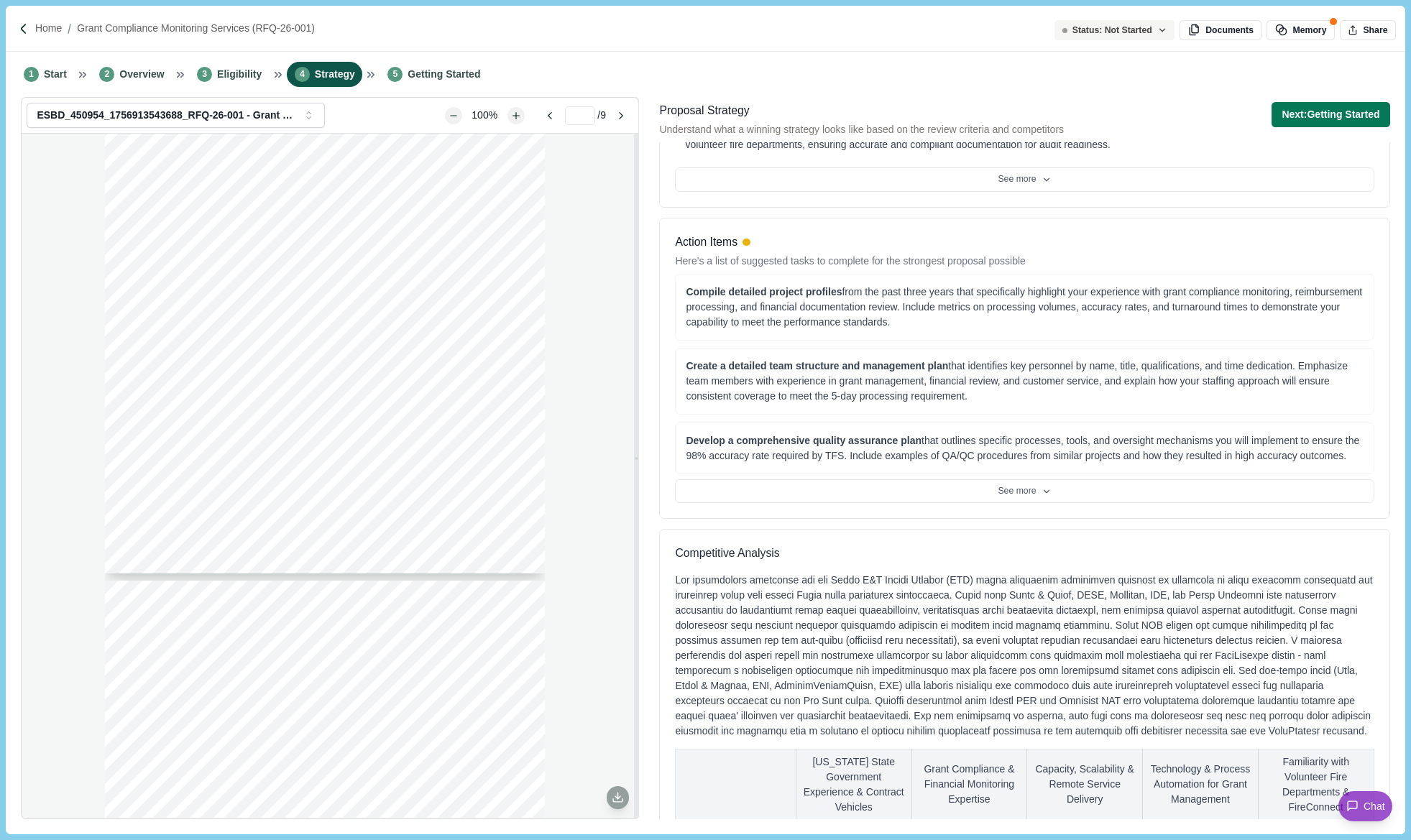
scroll to position [719, 0]
click at [1027, 90] on div "1 Start 2 Overview 3 Eligibility 4 Strategy 5 Getting Started" at bounding box center [705, 74] width 1398 height 45
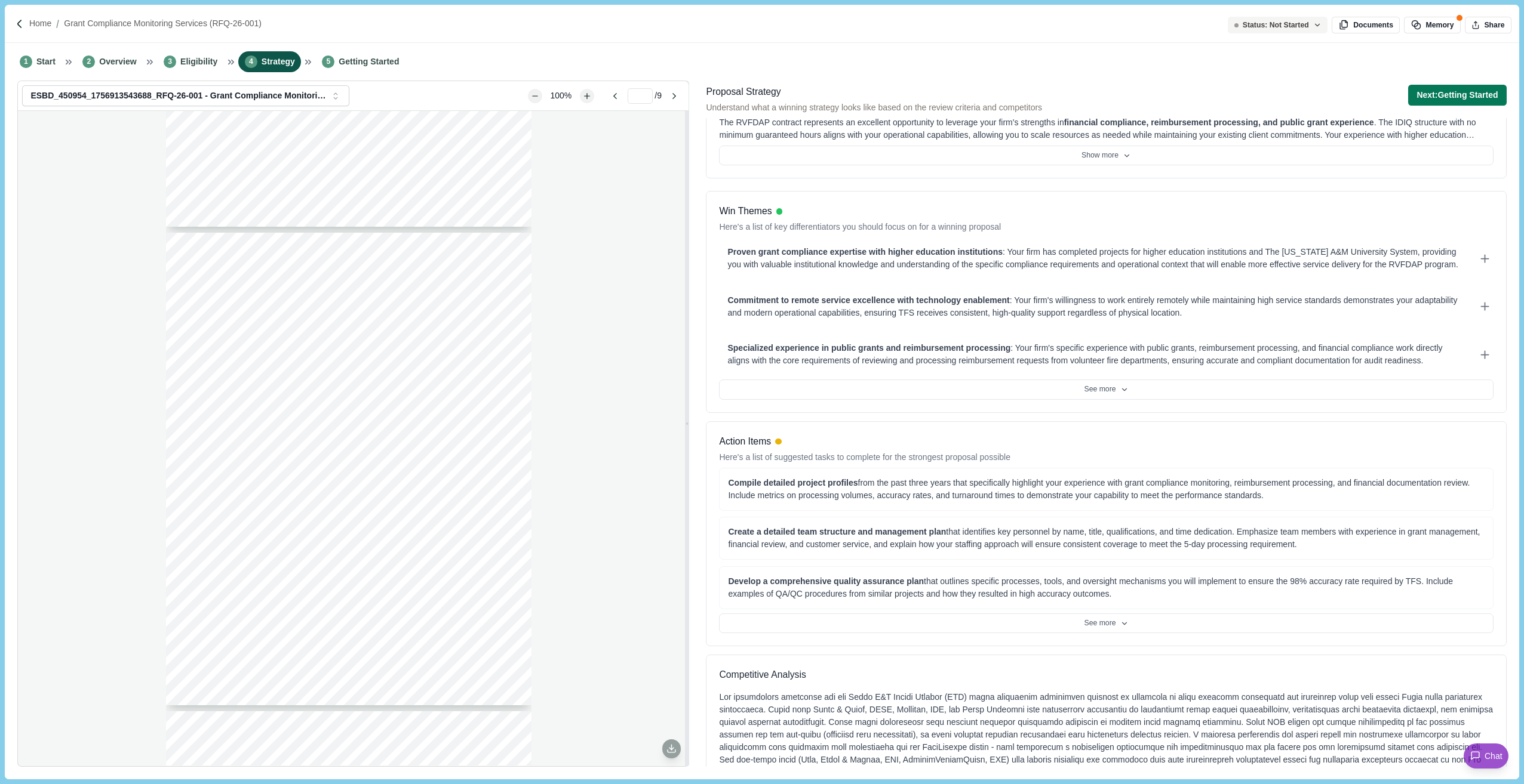
scroll to position [0, 0]
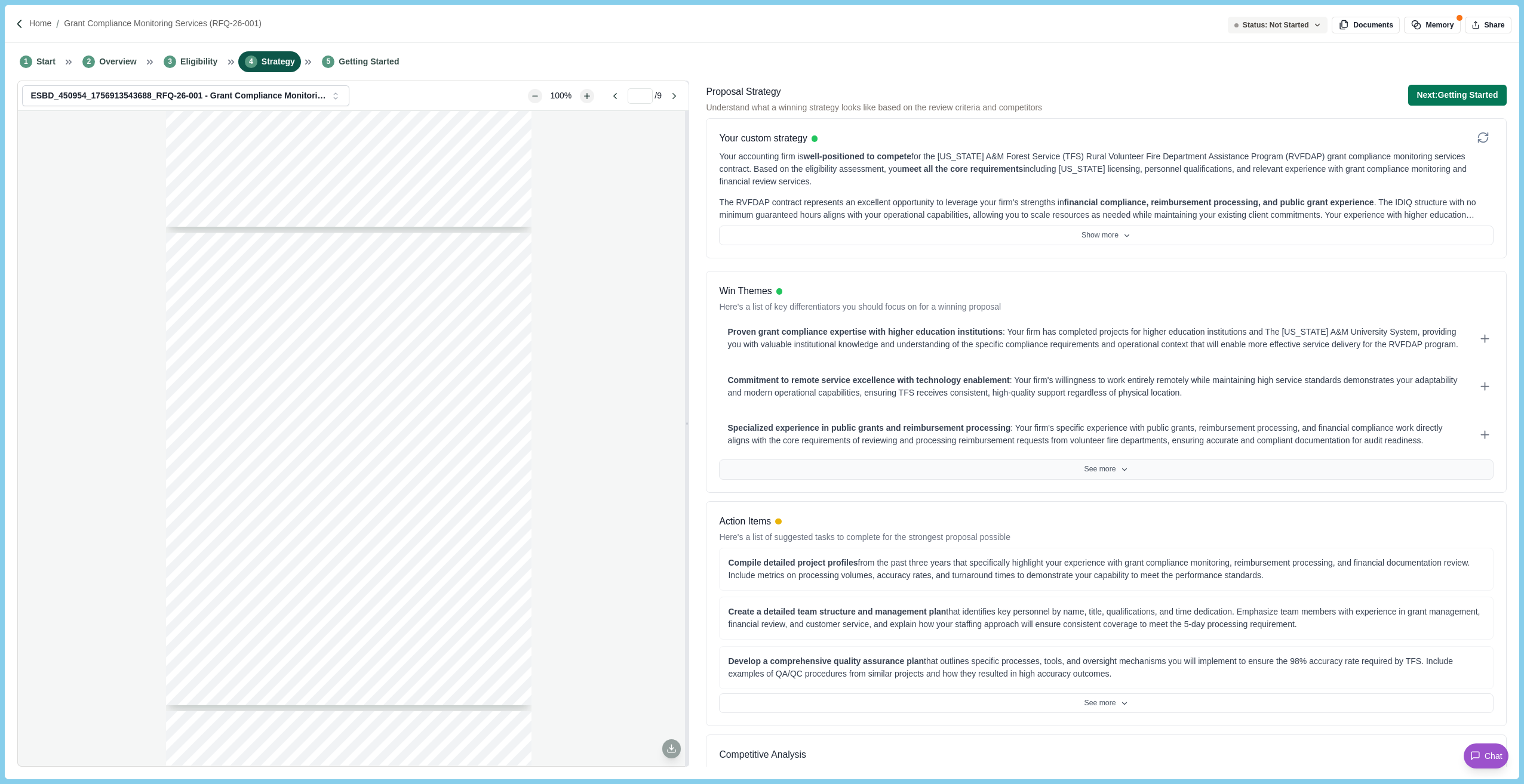
click at [1097, 469] on button "See more" at bounding box center [1106, 470] width 774 height 20
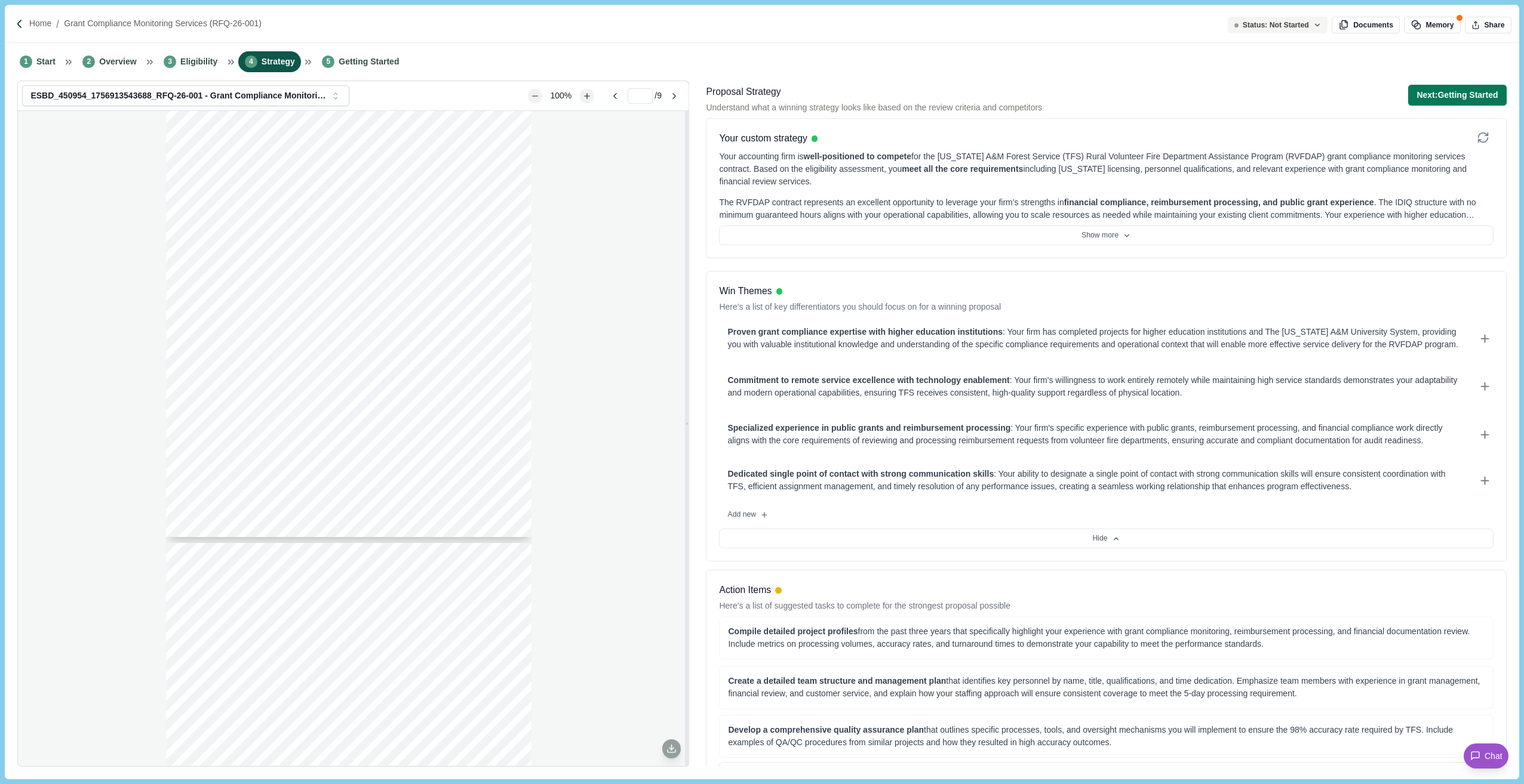
scroll to position [1074, 0]
click at [586, 96] on icon "Zoom in" at bounding box center [587, 96] width 4 height 4
click at [583, 97] on icon "Zoom in" at bounding box center [586, 95] width 7 height 7
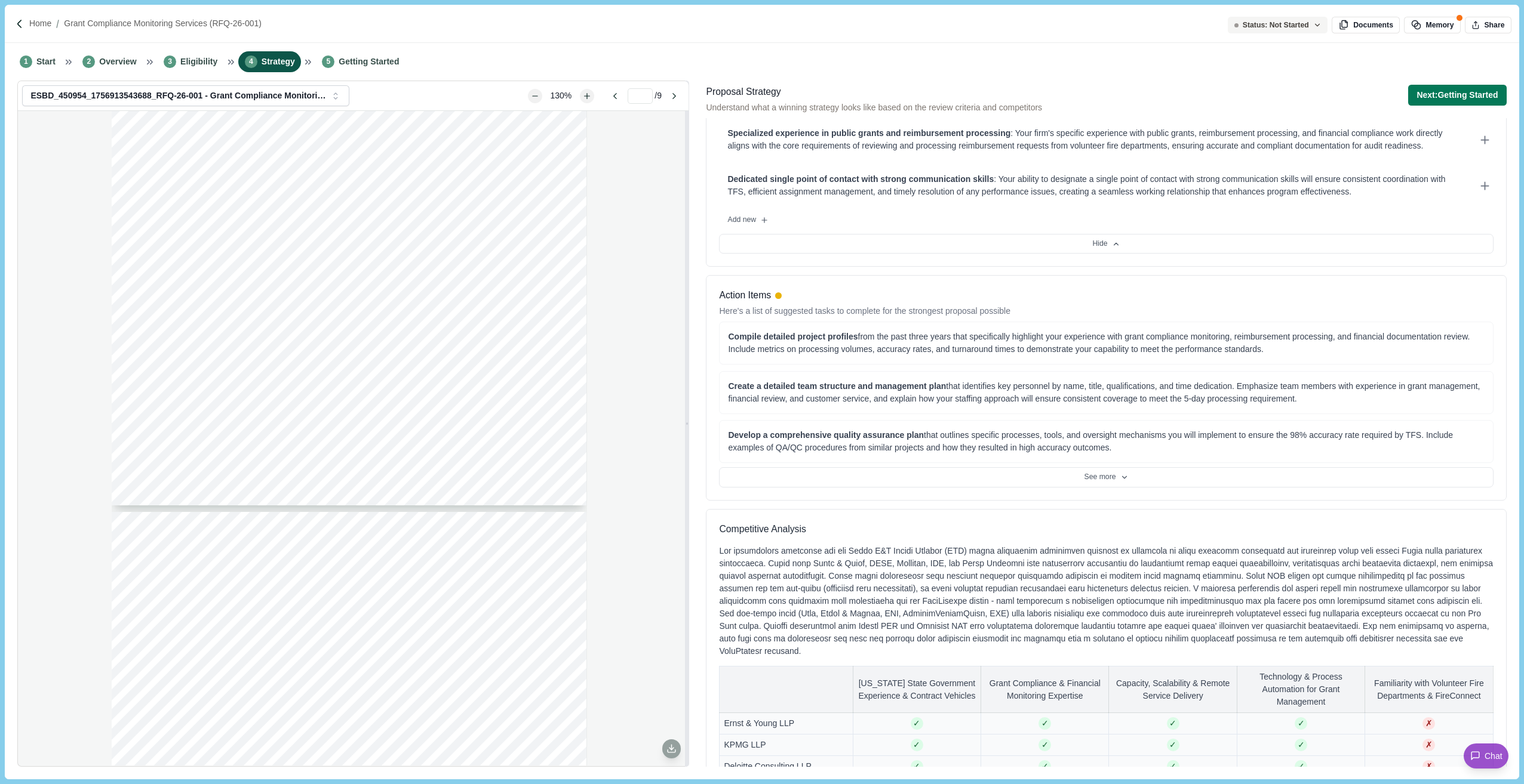
scroll to position [298, 0]
click at [1135, 480] on button "See more" at bounding box center [1106, 473] width 774 height 20
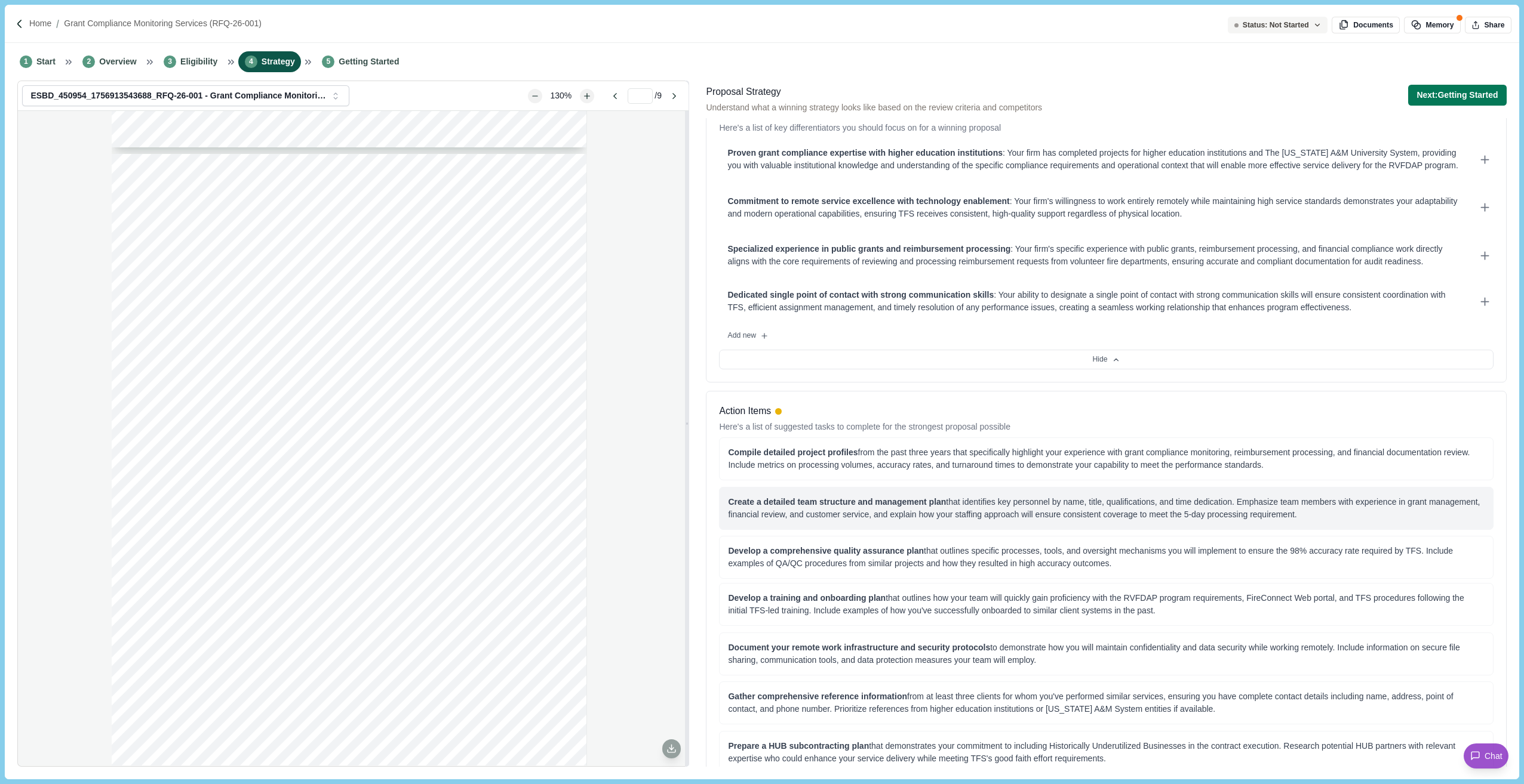
scroll to position [0, 0]
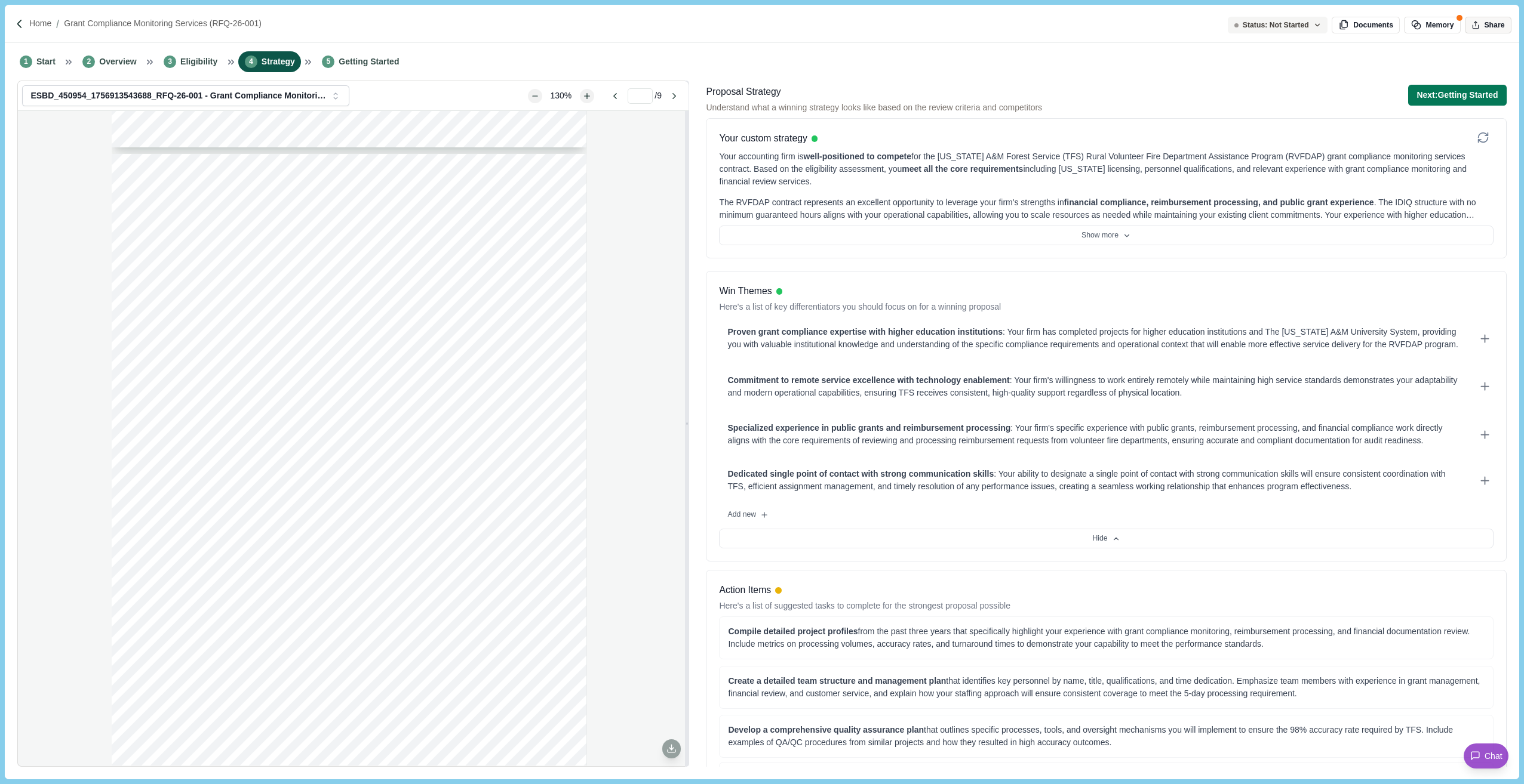
click at [1171, 25] on button "Share" at bounding box center [1487, 25] width 46 height 16
click at [1171, 104] on icon "Copy link" at bounding box center [1487, 104] width 10 height 10
click at [1171, 103] on input "**********" at bounding box center [1391, 104] width 212 height 21
click at [1171, 104] on icon "Copy link" at bounding box center [1487, 104] width 10 height 10
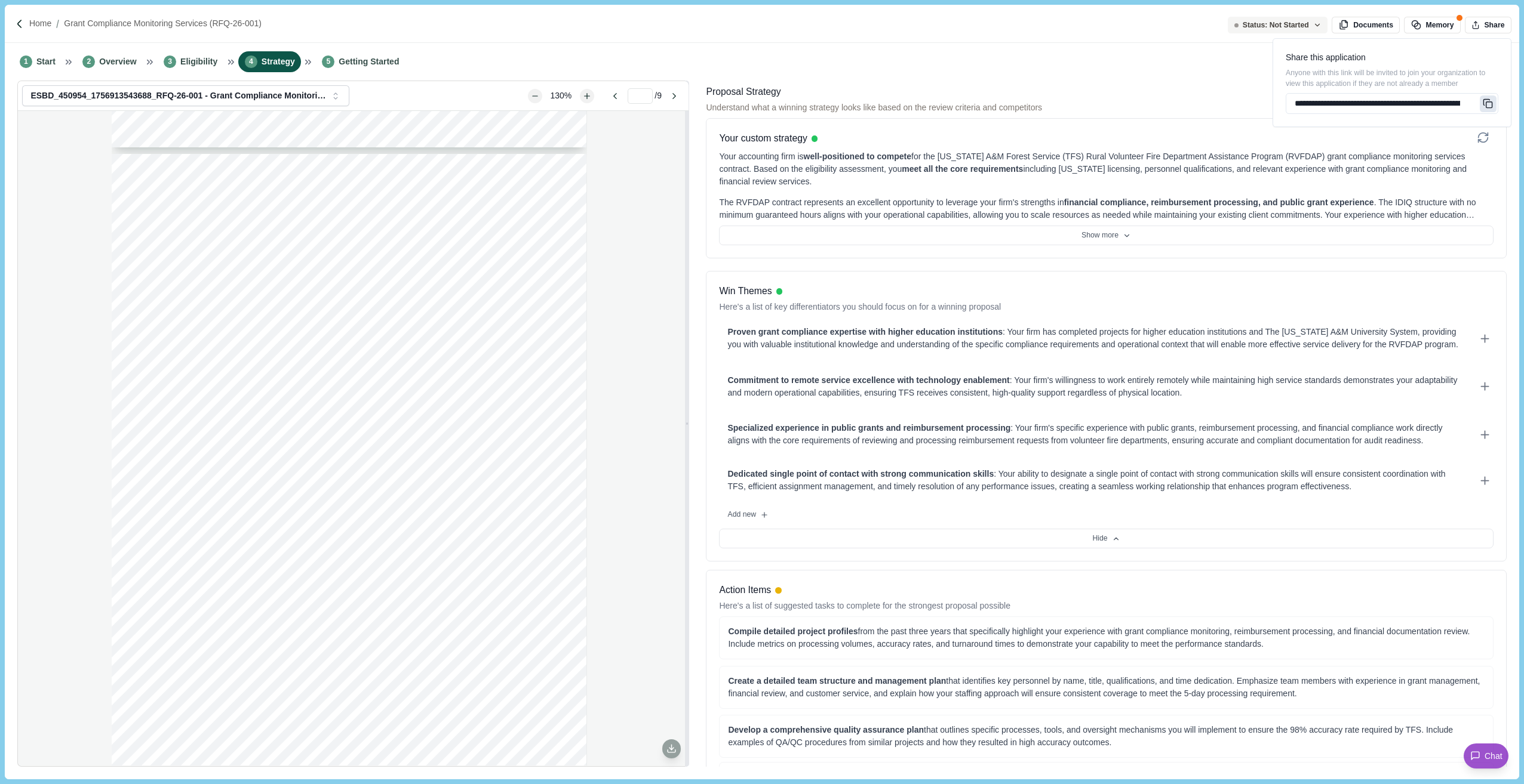
click at [1171, 104] on icon "Copy link" at bounding box center [1487, 104] width 10 height 10
click at [1171, 104] on button "Copy link" at bounding box center [1487, 104] width 16 height 16
click at [1171, 106] on button "Copy link" at bounding box center [1487, 104] width 16 height 16
click at [1171, 107] on icon "Copy link" at bounding box center [1487, 104] width 10 height 10
click at [1163, 28] on div "Home Grant Compliance Monitoring Services (RFQ-26-001)" at bounding box center [761, 23] width 1514 height 38
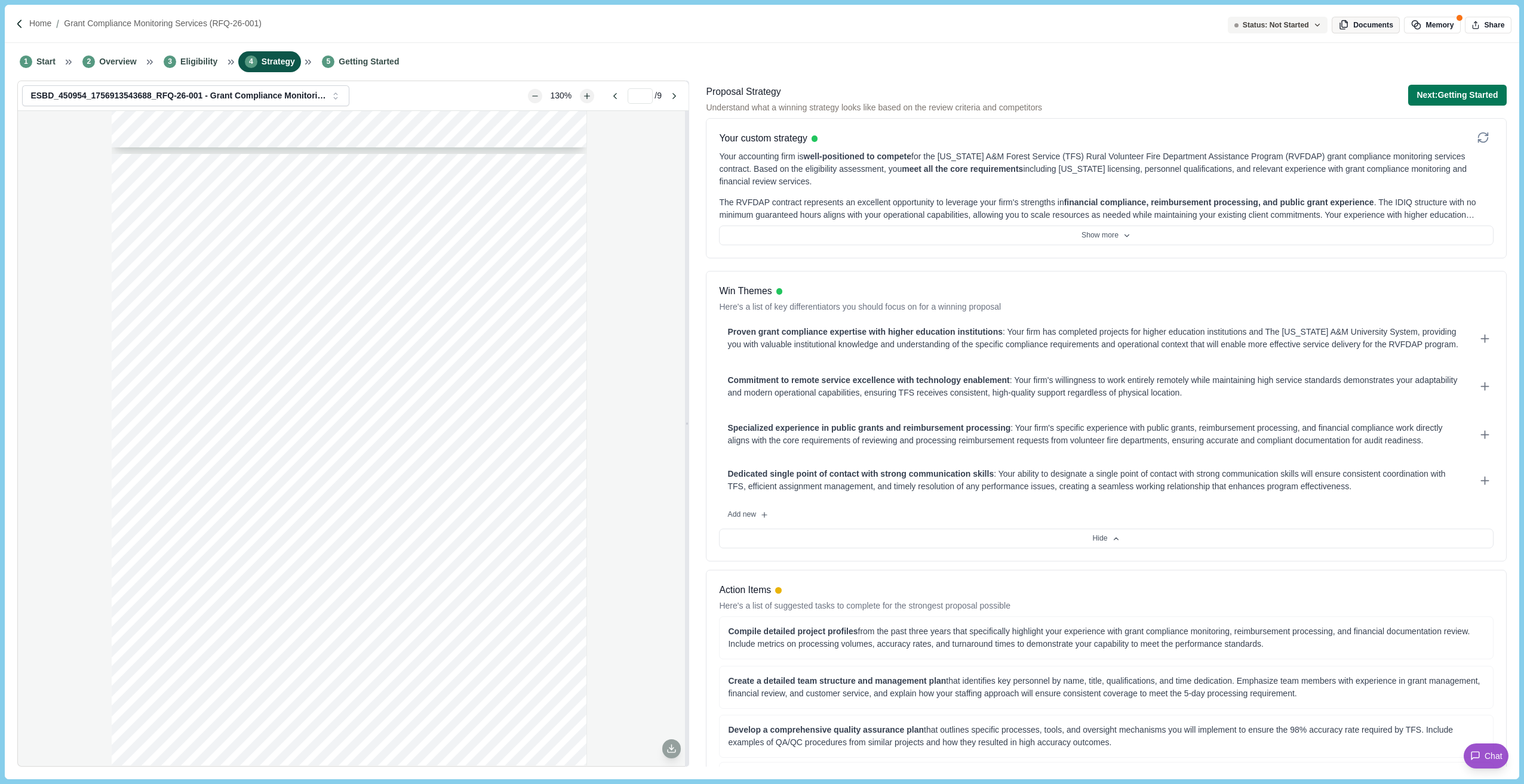
click at [1171, 25] on button "Documents" at bounding box center [1365, 25] width 68 height 16
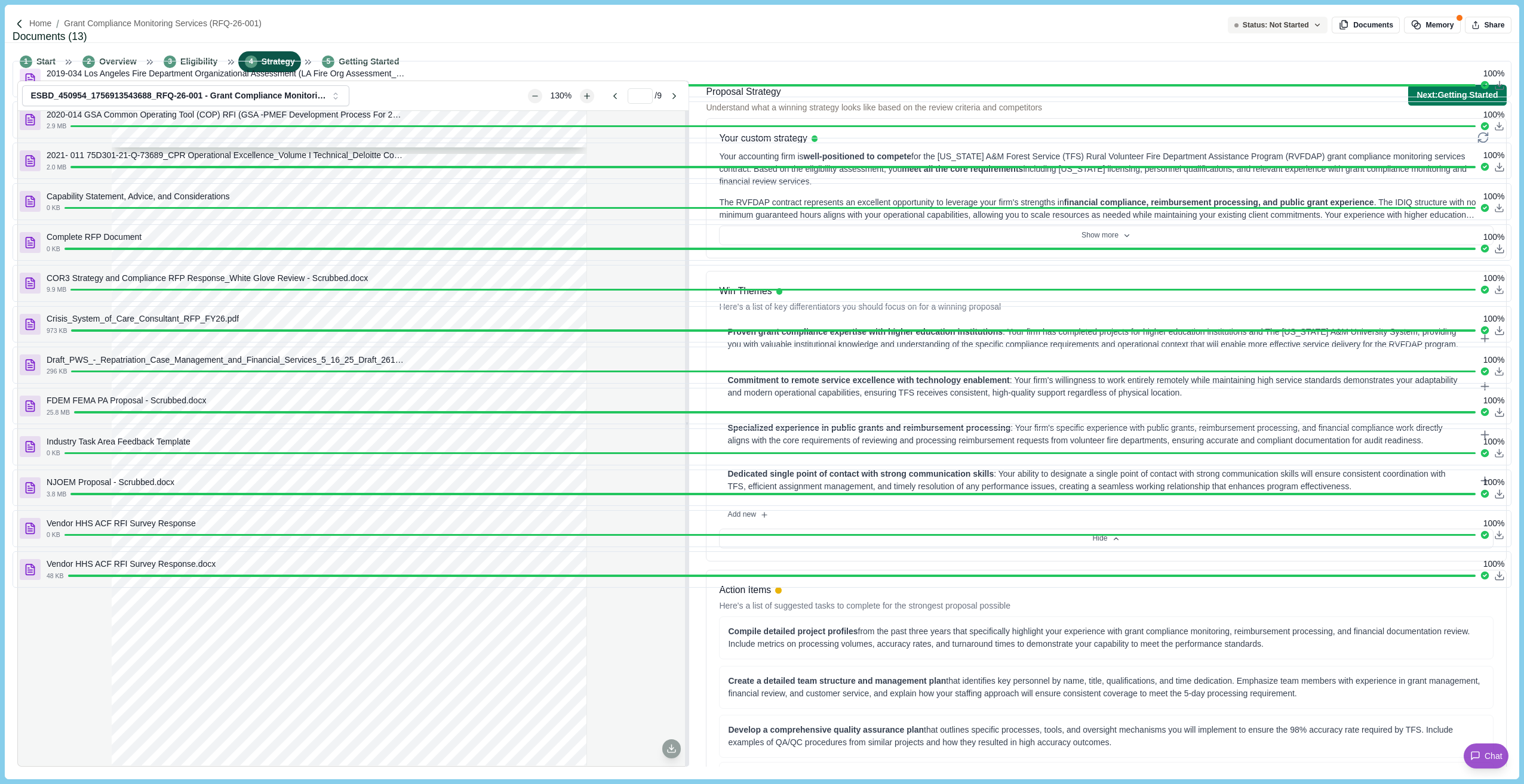
click at [0, 9] on button "Close" at bounding box center [0, 9] width 0 height 0
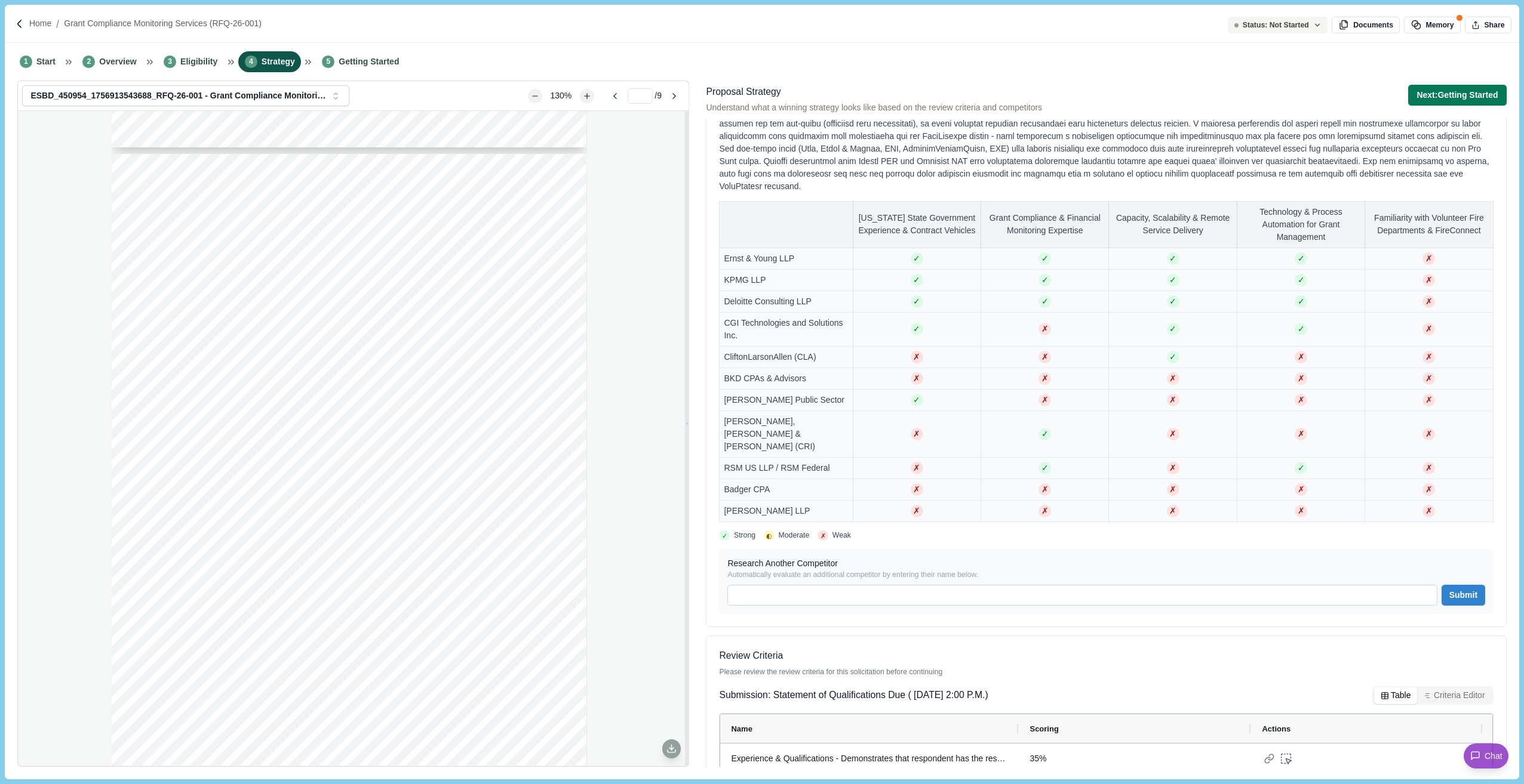
scroll to position [998, 0]
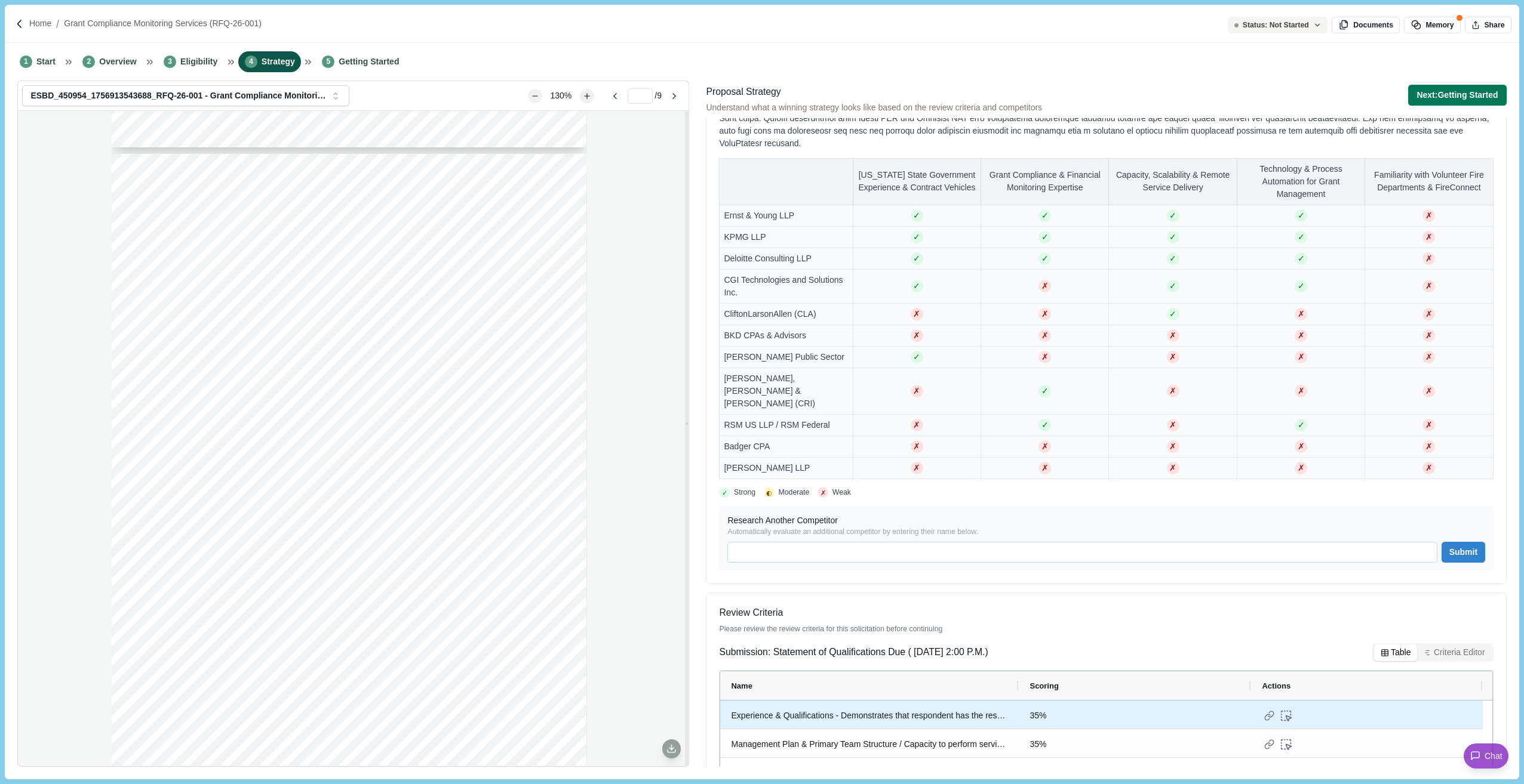
click at [920, 697] on div "Experience & Qualifications - Demonstrates that respondent has the resources, e…" at bounding box center [869, 715] width 277 height 23
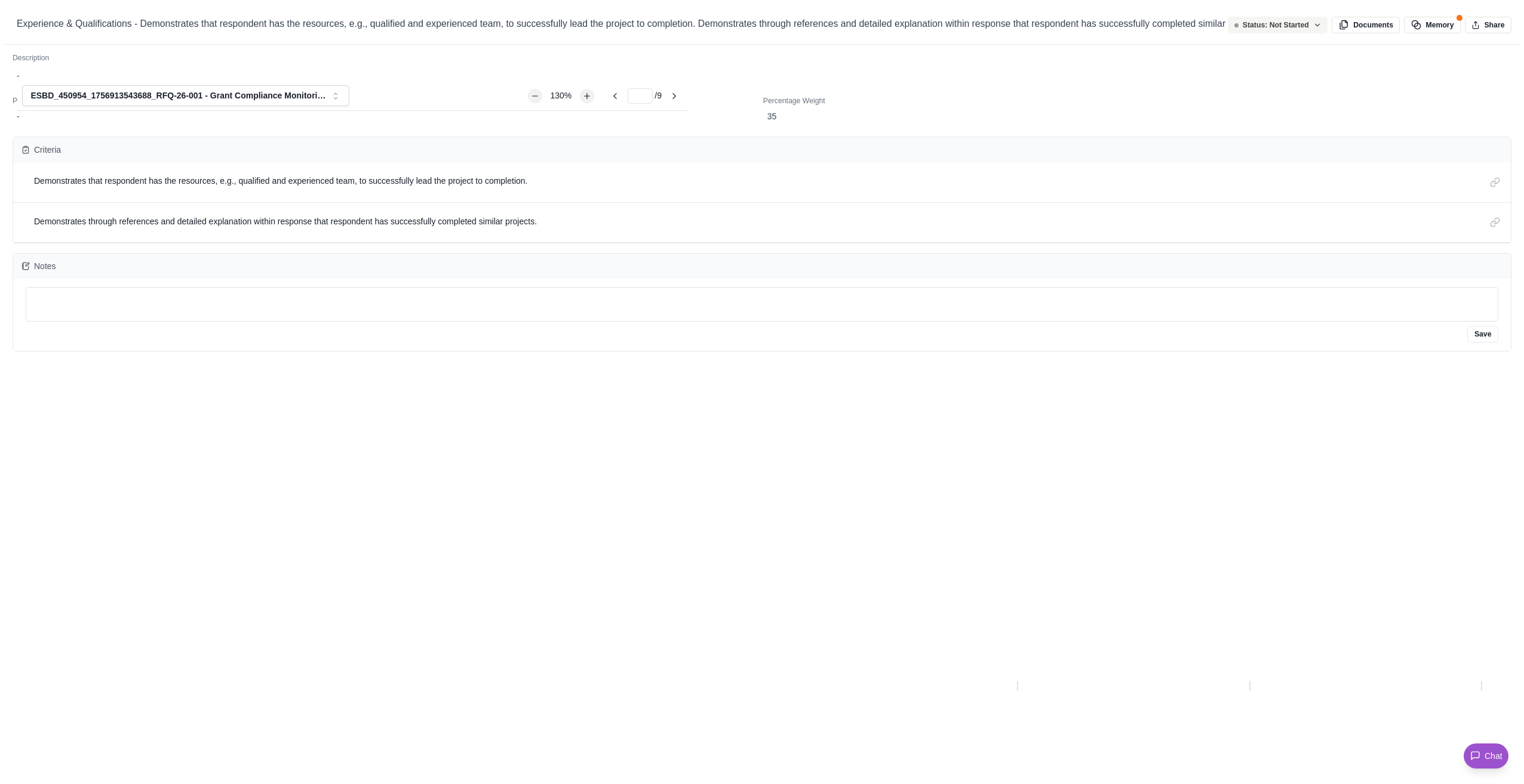
click at [829, 697] on div "Experience & Qualifications - Demonstrates that respondent has the resources, e…" at bounding box center [762, 784] width 1524 height 0
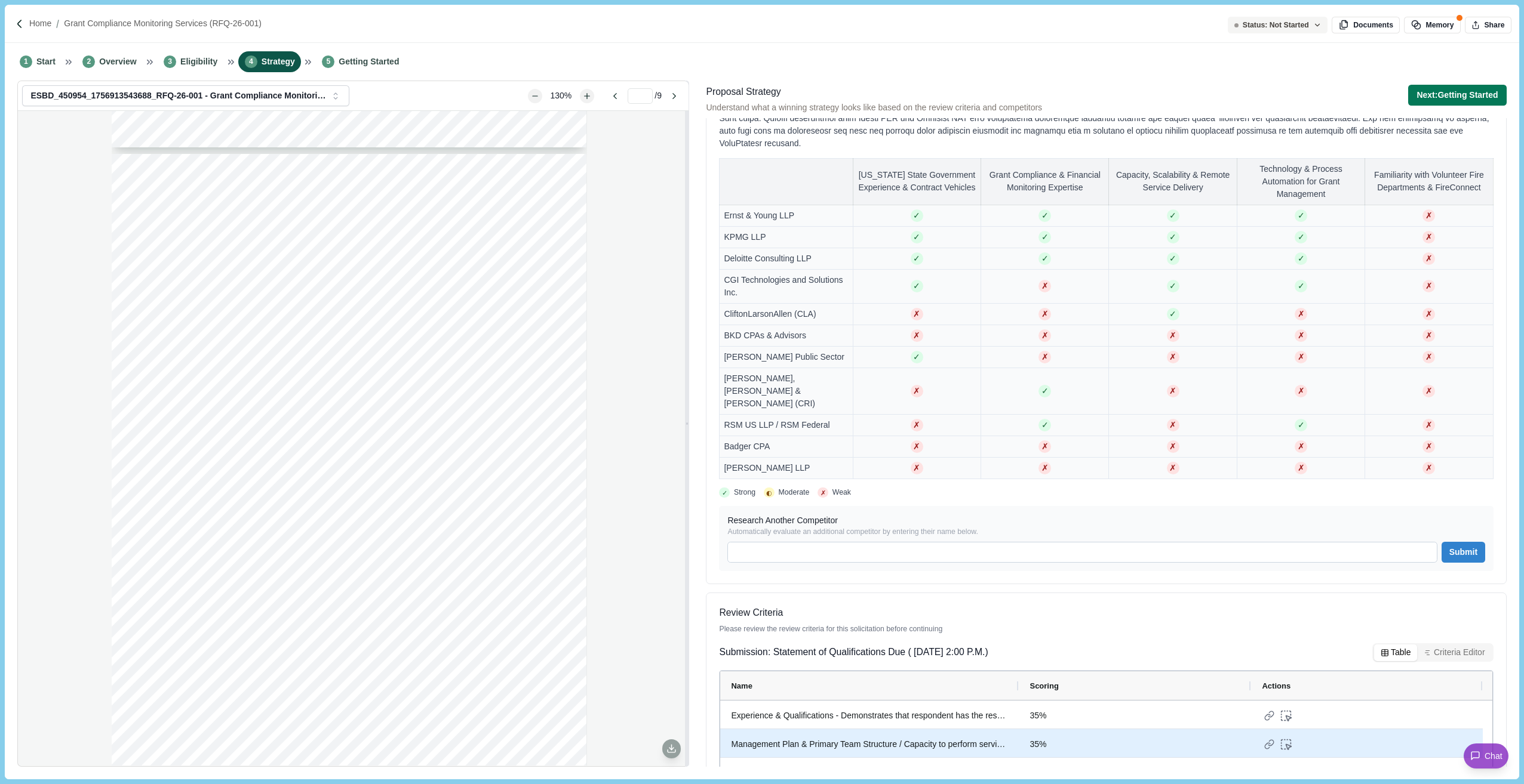
click at [828, 697] on div "Management Plan & Primary Team Structure / Capacity to perform services - The n…" at bounding box center [869, 744] width 277 height 23
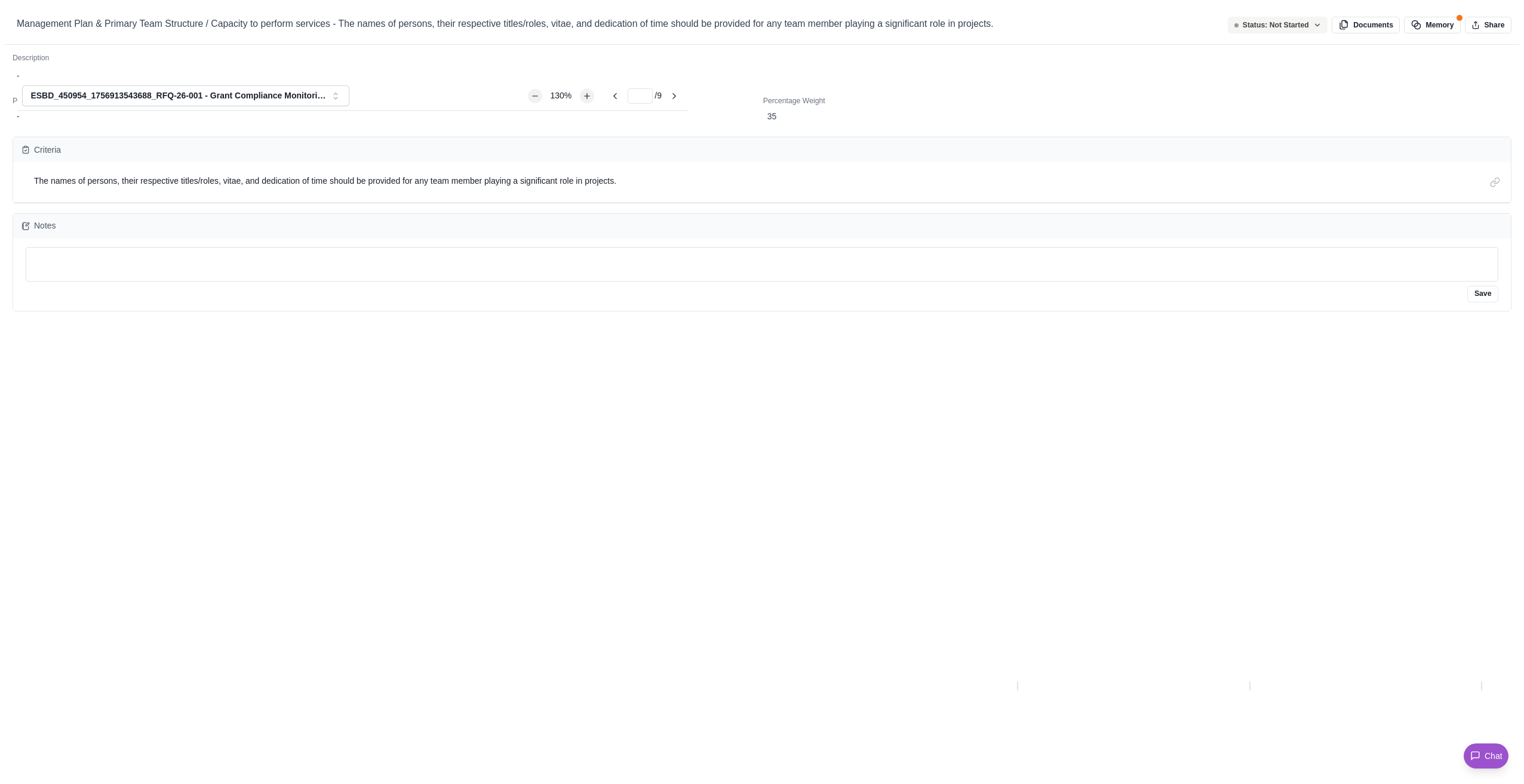
click at [1135, 697] on div "Management Plan & Primary Team Structure / Capacity to perform services - The n…" at bounding box center [762, 784] width 1524 height 0
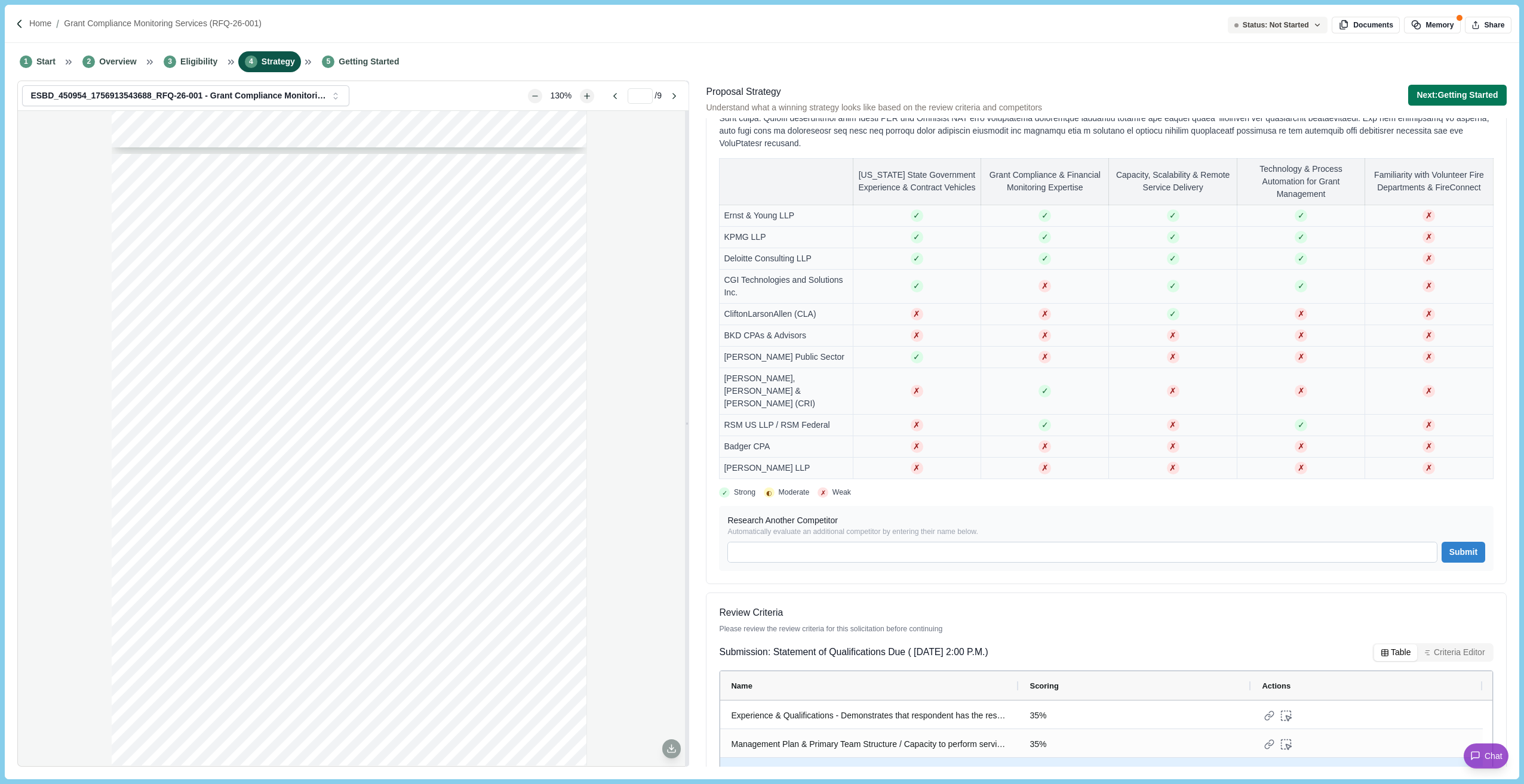
click at [898, 697] on div "Quality Assurance/Quality Control Project Tracking/Oversite - Firm's approach t…" at bounding box center [869, 773] width 277 height 23
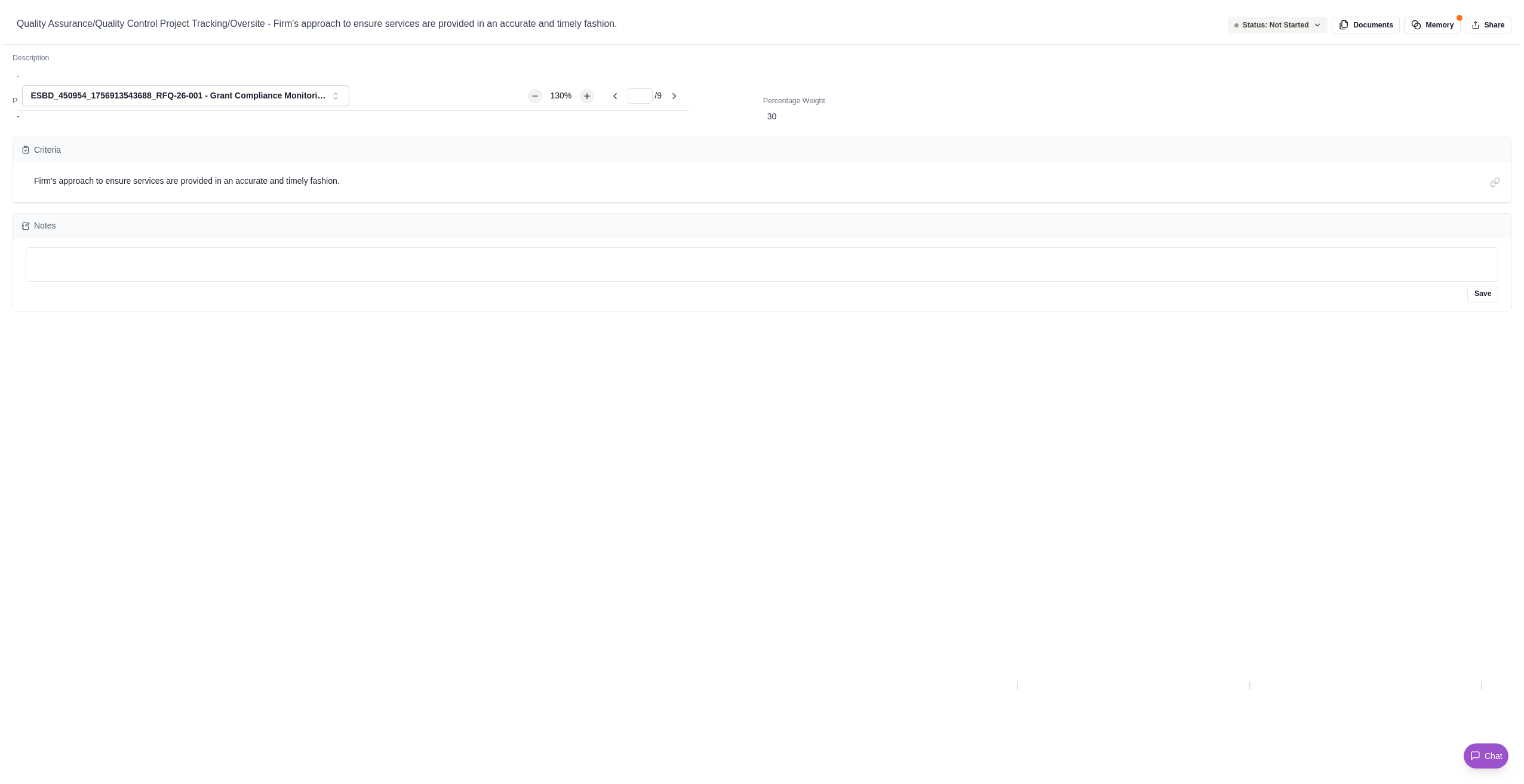
click at [1126, 697] on div "Quality Assurance/Quality Control Project Tracking/Oversite - Firm's approach t…" at bounding box center [762, 784] width 1524 height 0
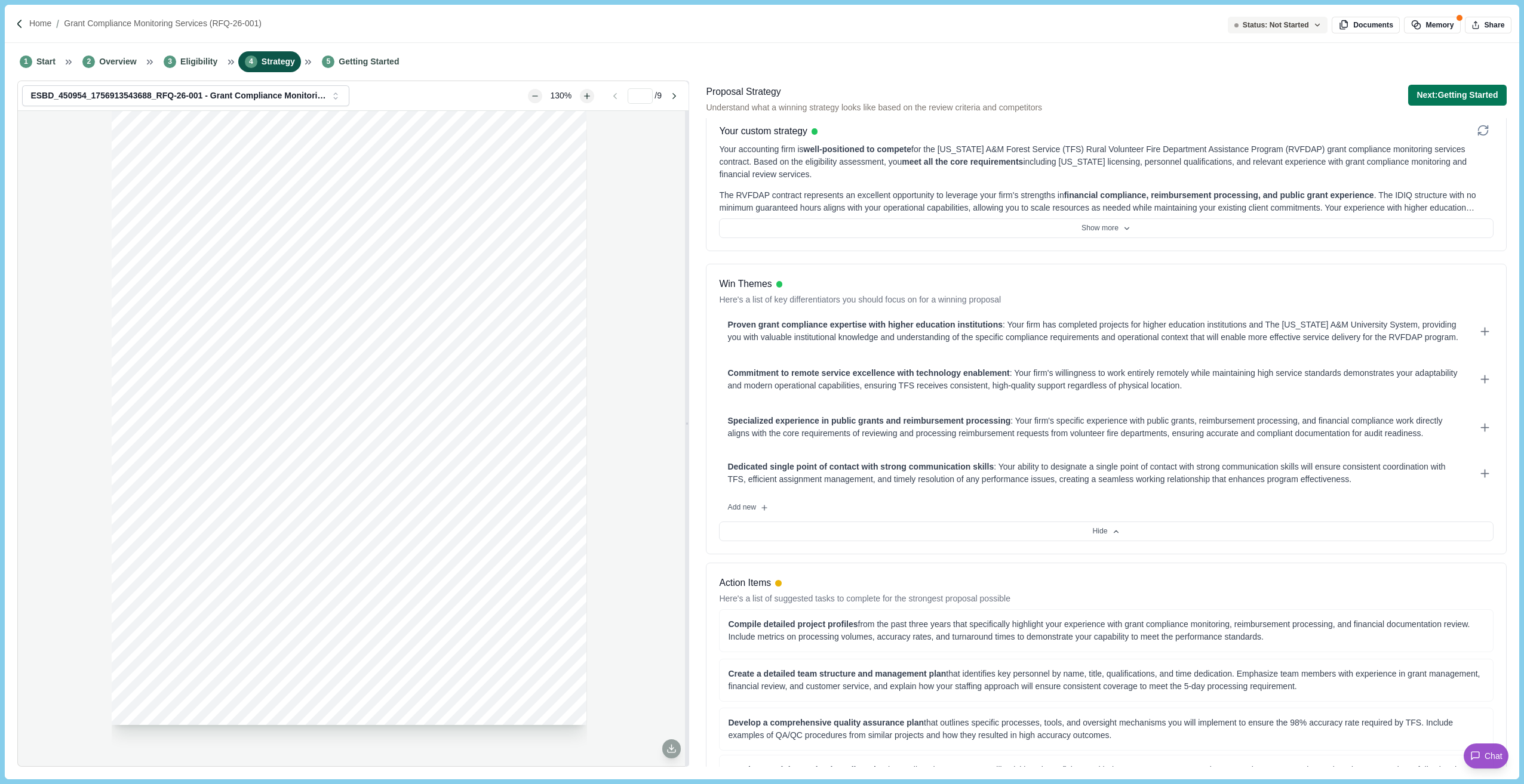
scroll to position [0, 0]
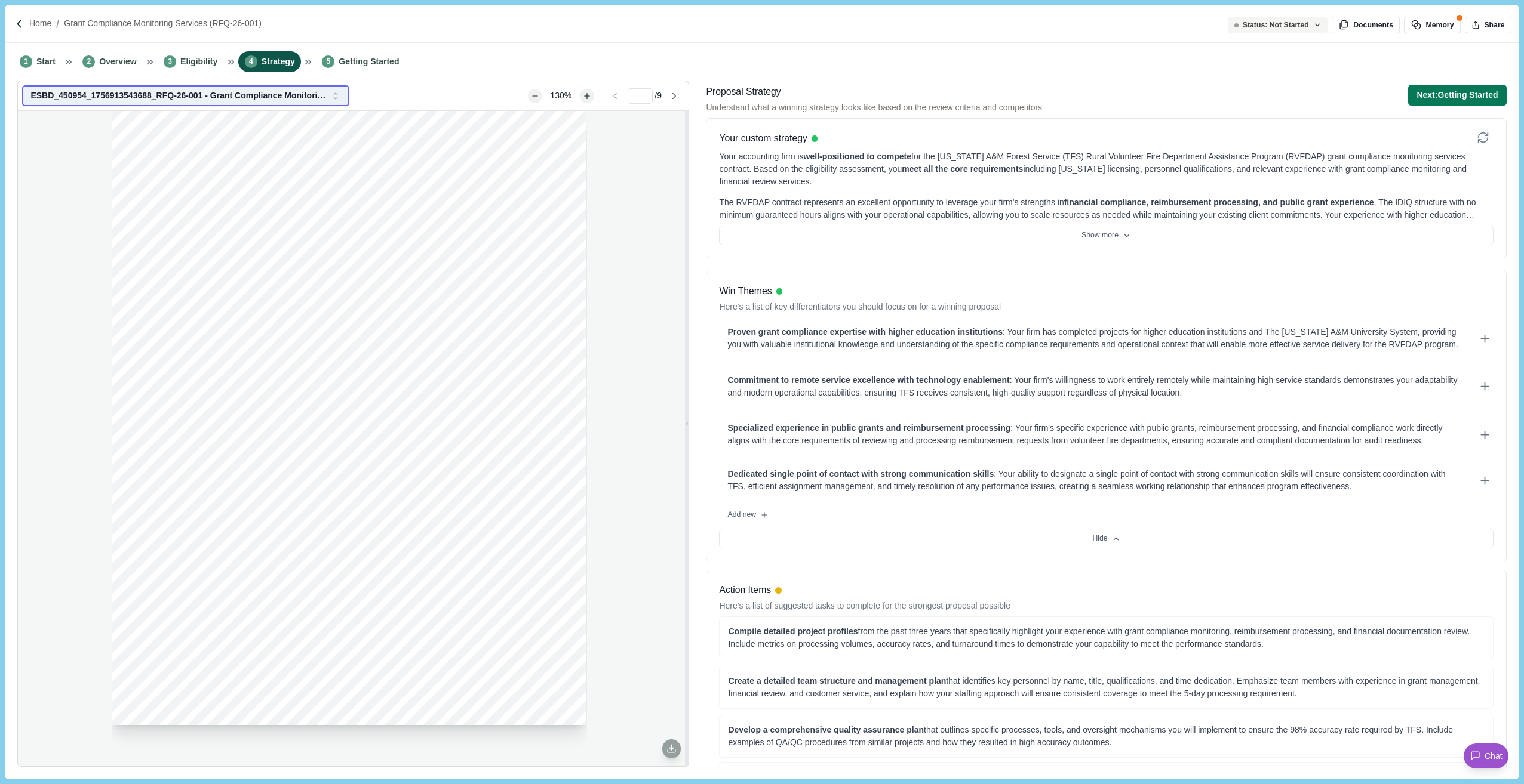
click at [336, 101] on icon "button" at bounding box center [336, 96] width 10 height 10
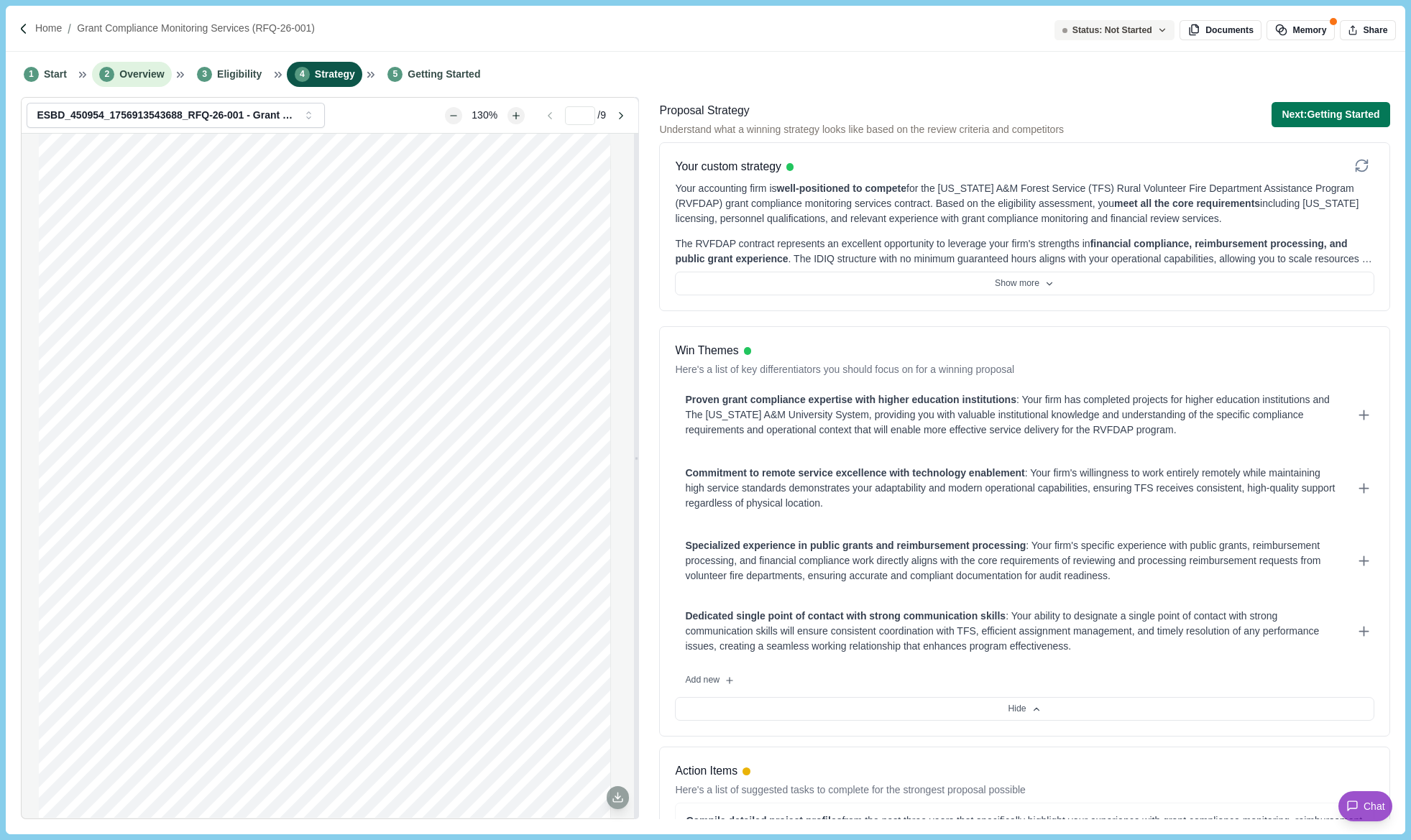
click at [140, 79] on span "Overview" at bounding box center [142, 74] width 45 height 15
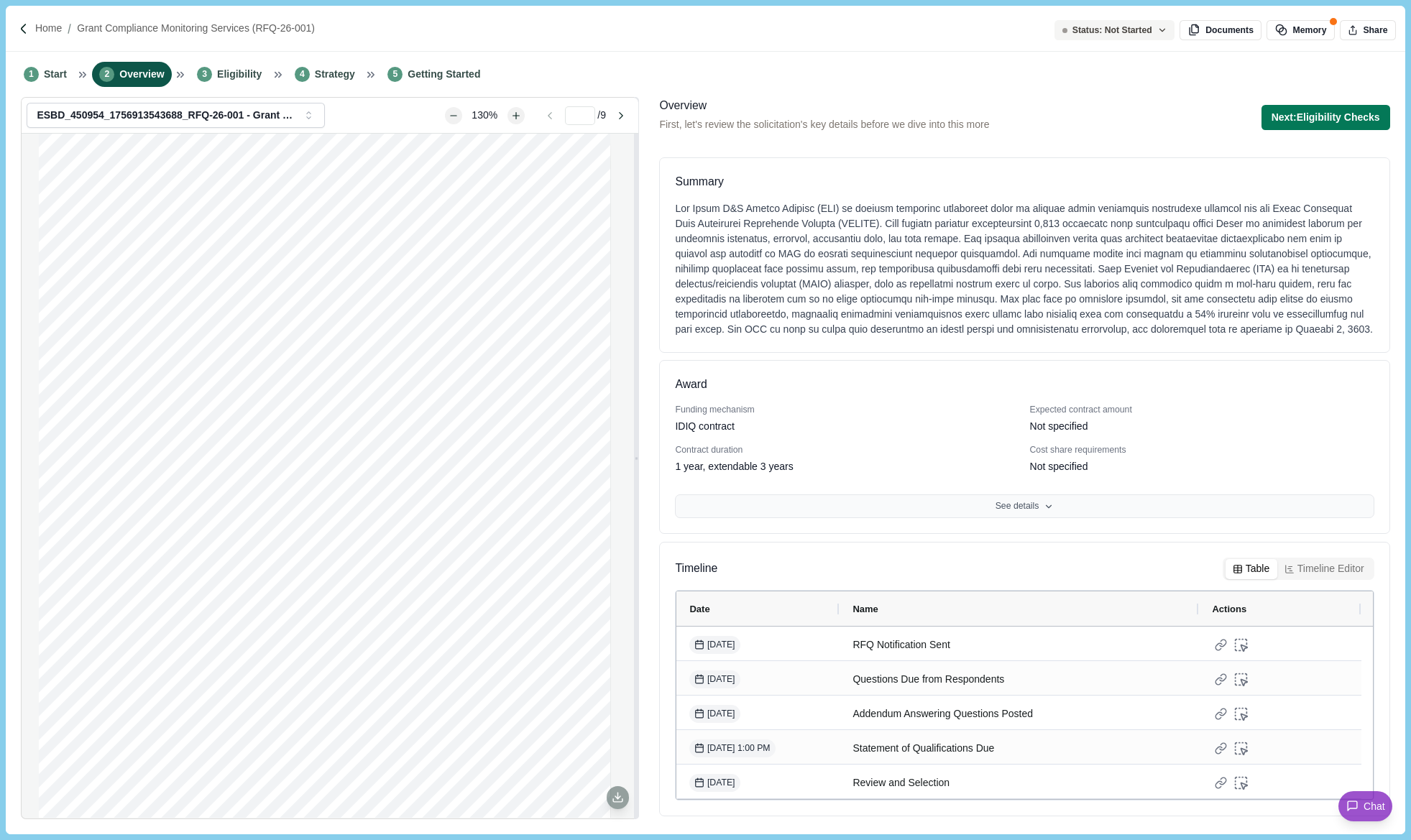
click at [1014, 519] on button "See details" at bounding box center [1024, 506] width 698 height 24
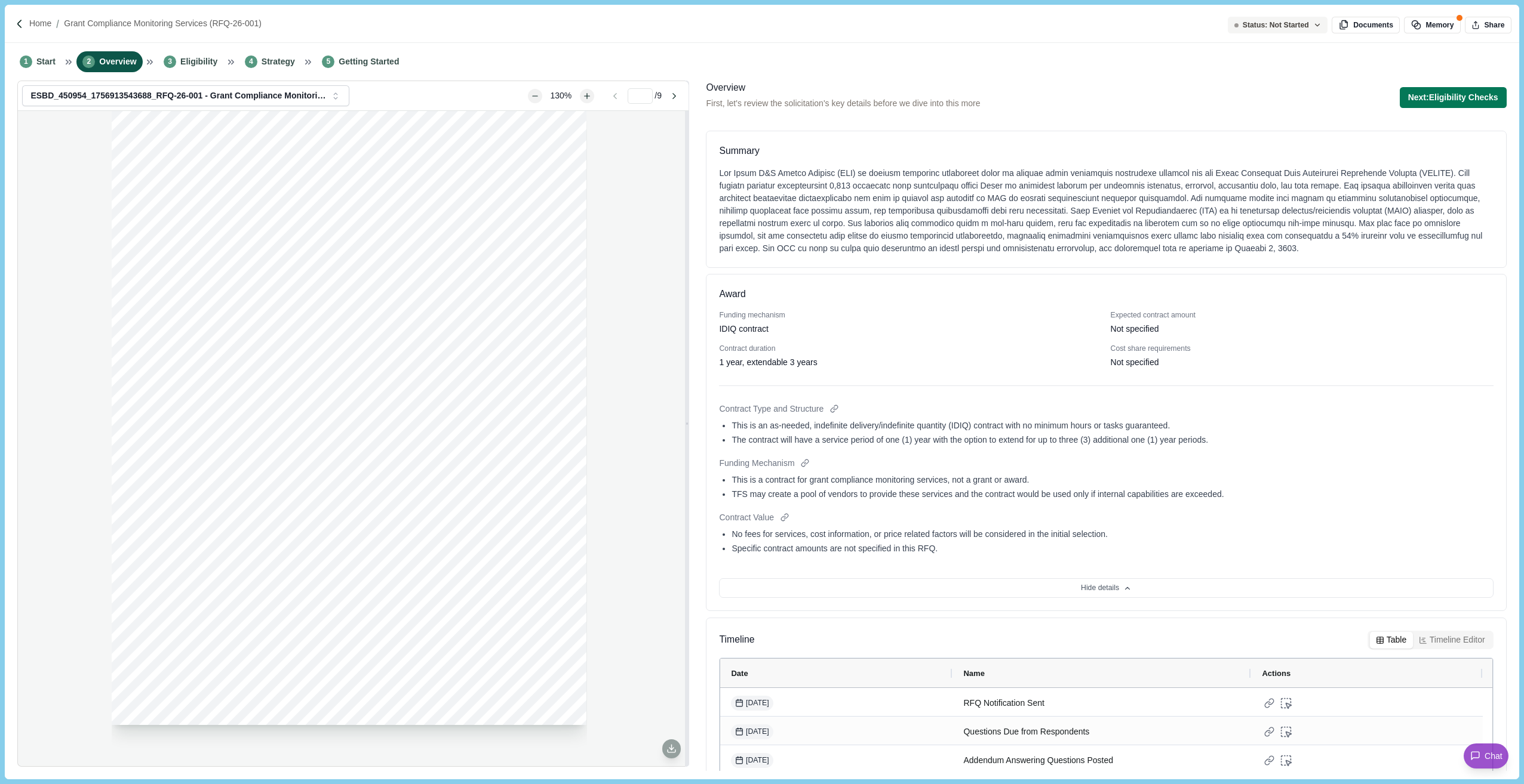
scroll to position [79, 0]
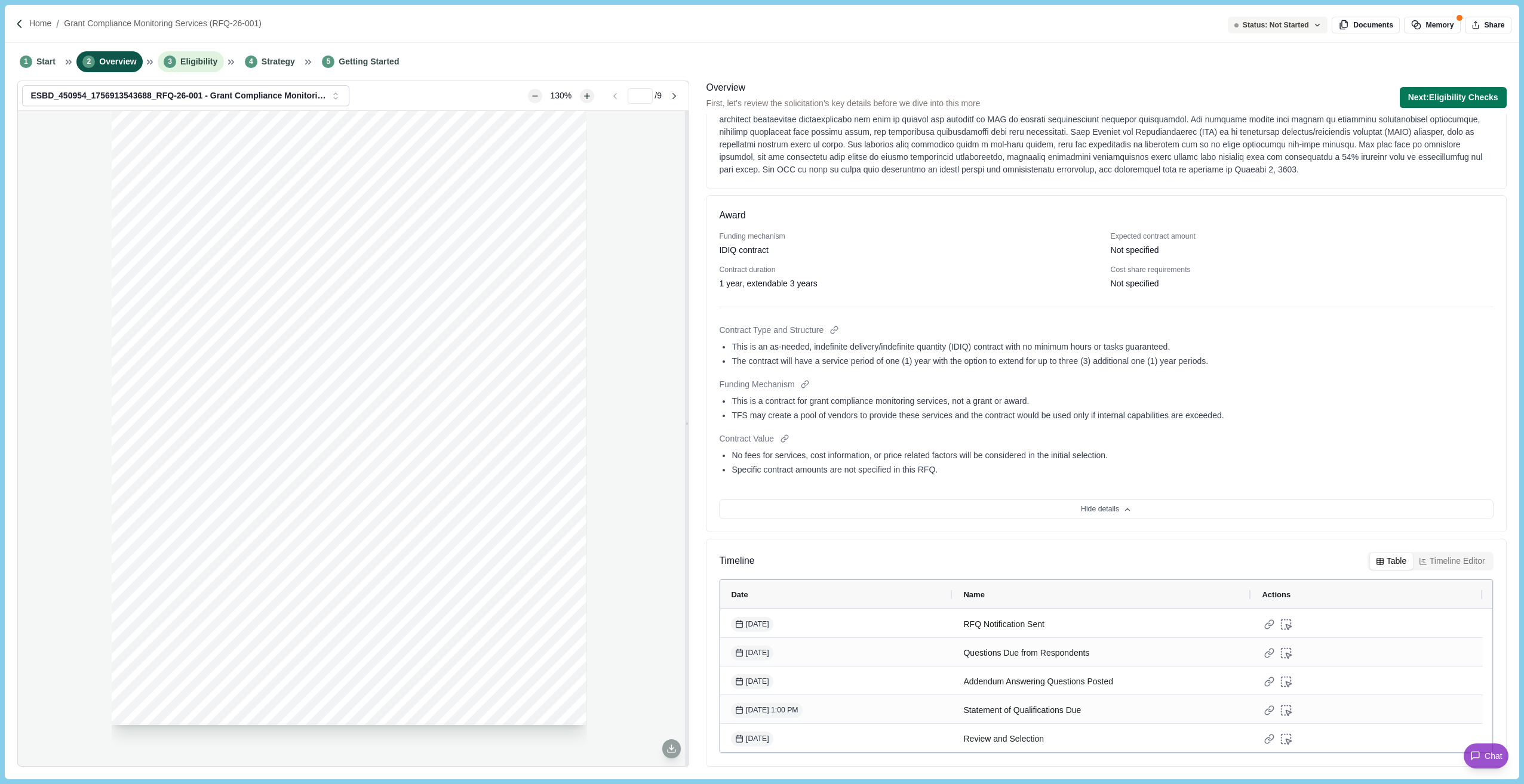
click at [187, 63] on span "Eligibility" at bounding box center [199, 61] width 37 height 13
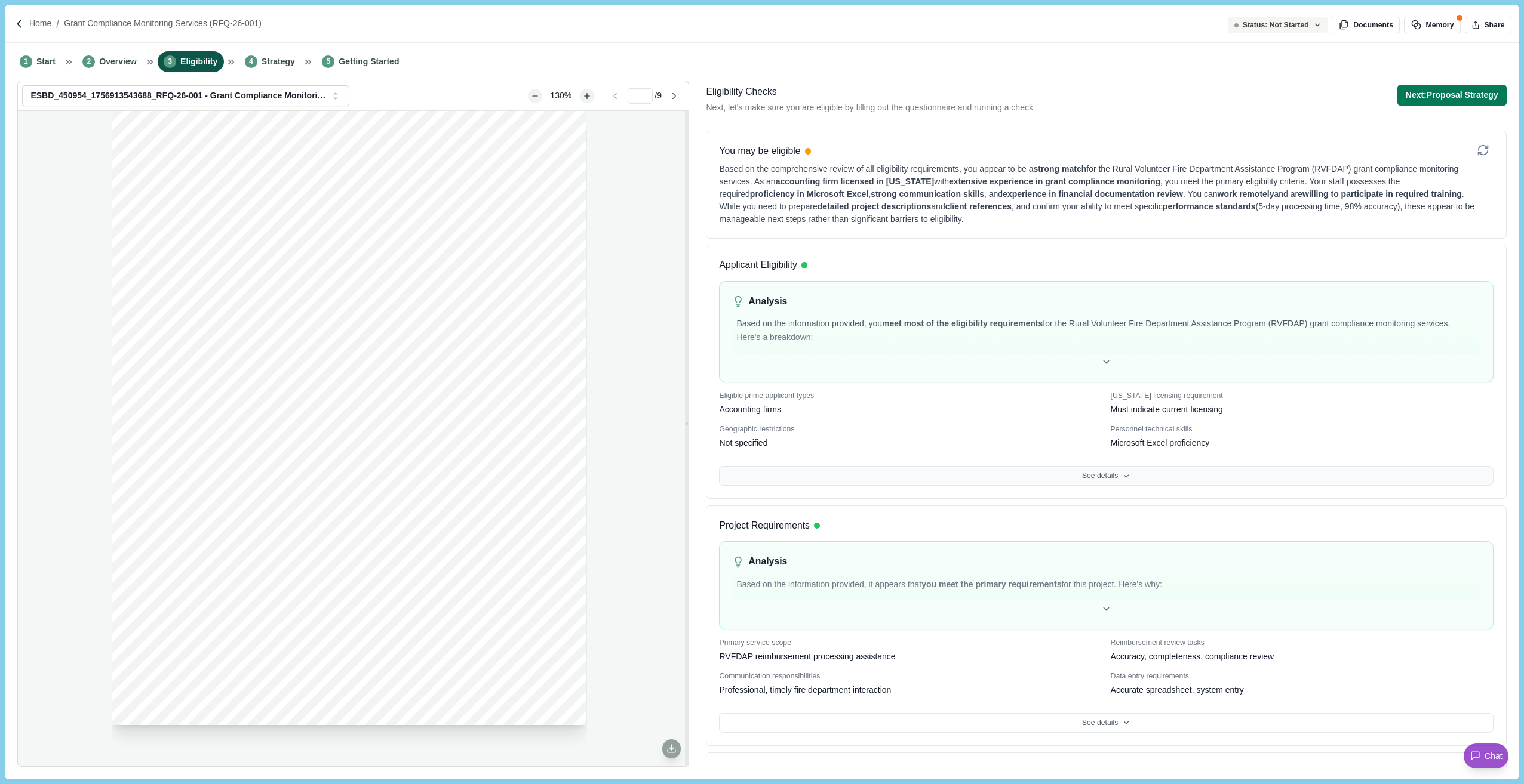
click at [1098, 477] on button "See details" at bounding box center [1106, 475] width 774 height 20
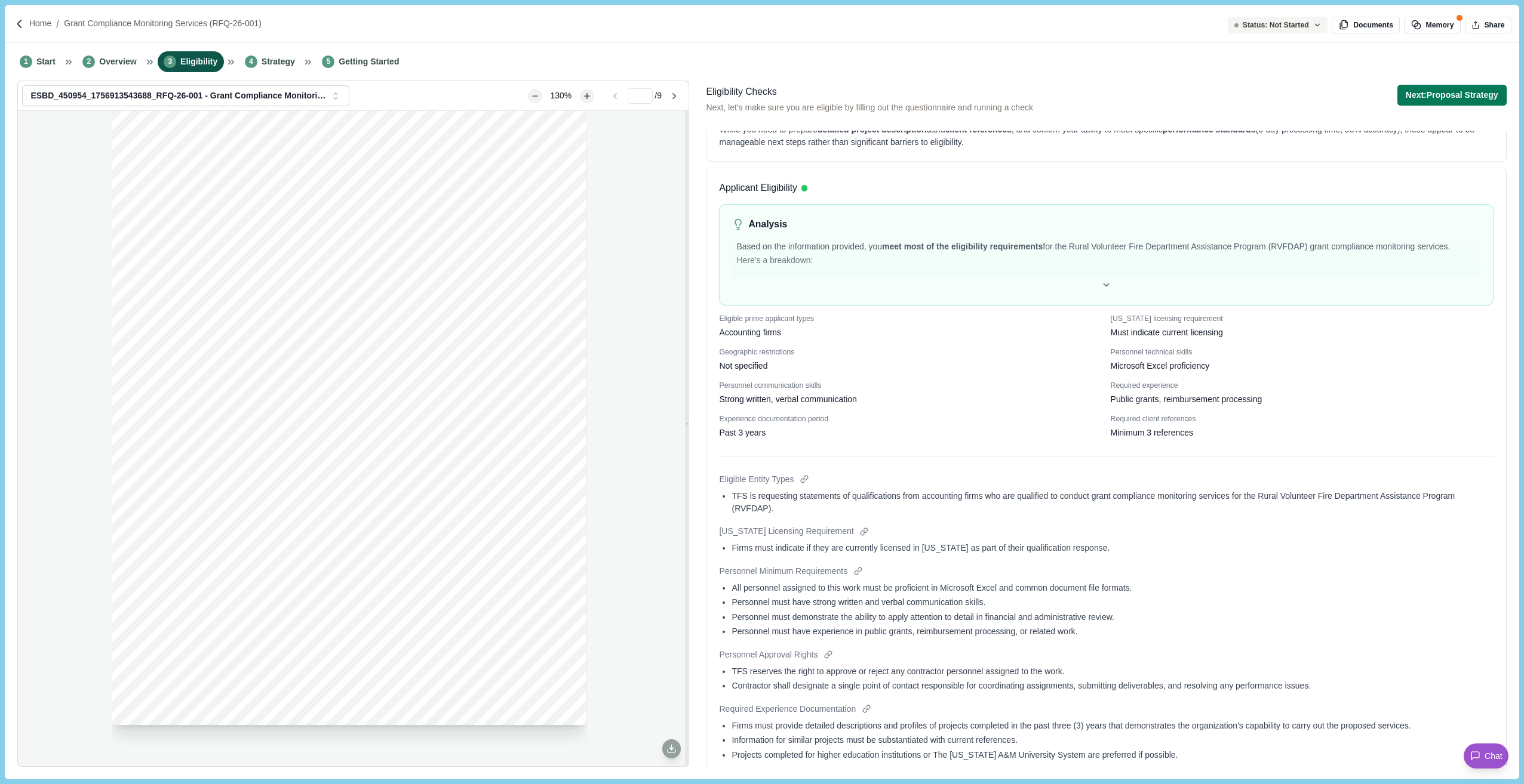
scroll to position [60, 0]
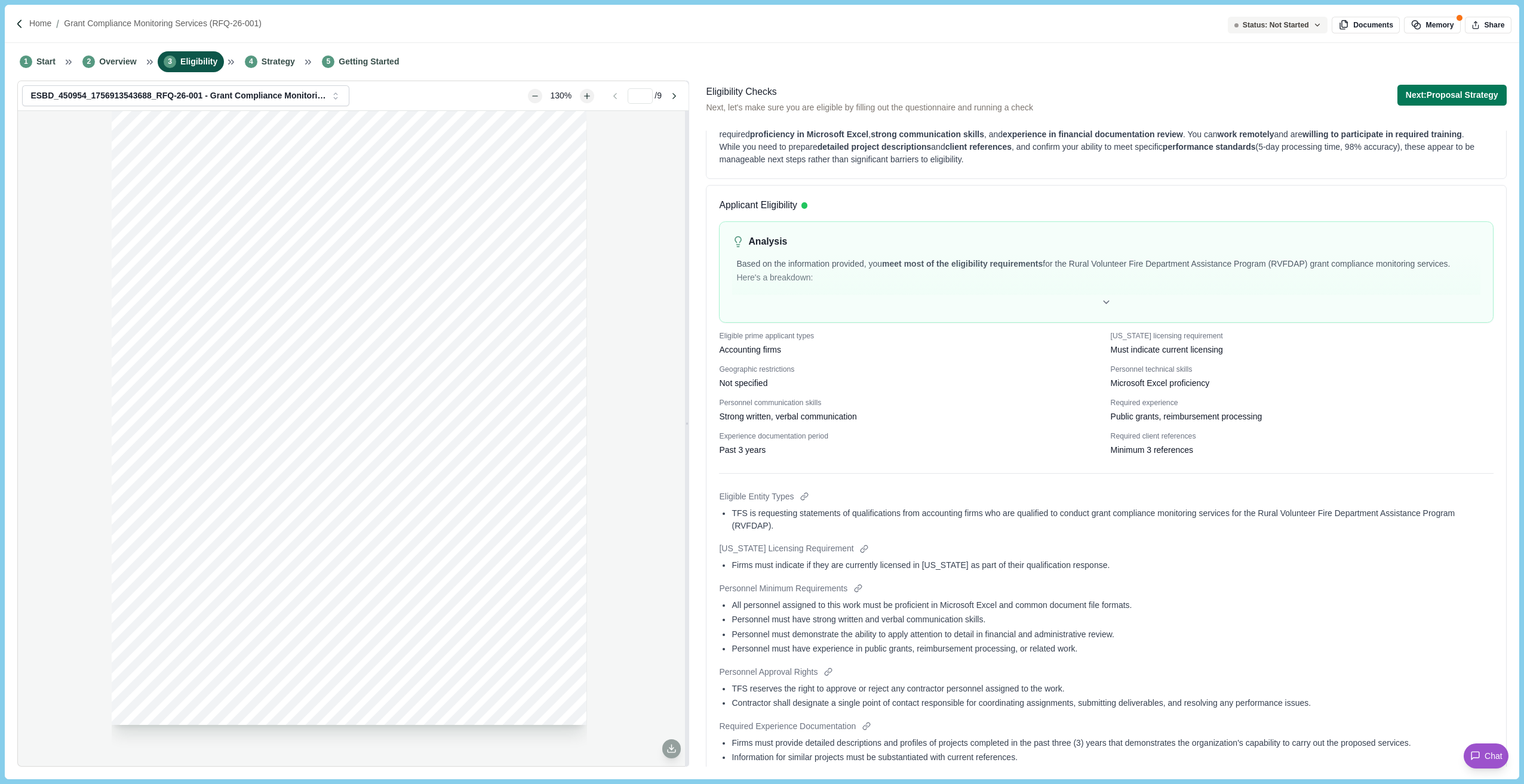
click at [175, 184] on div "Page 1 of 9 [US_STATE] A&M FOREST SERVICE Request For Qualifications RFQ-26-001…" at bounding box center [349, 419] width 475 height 615
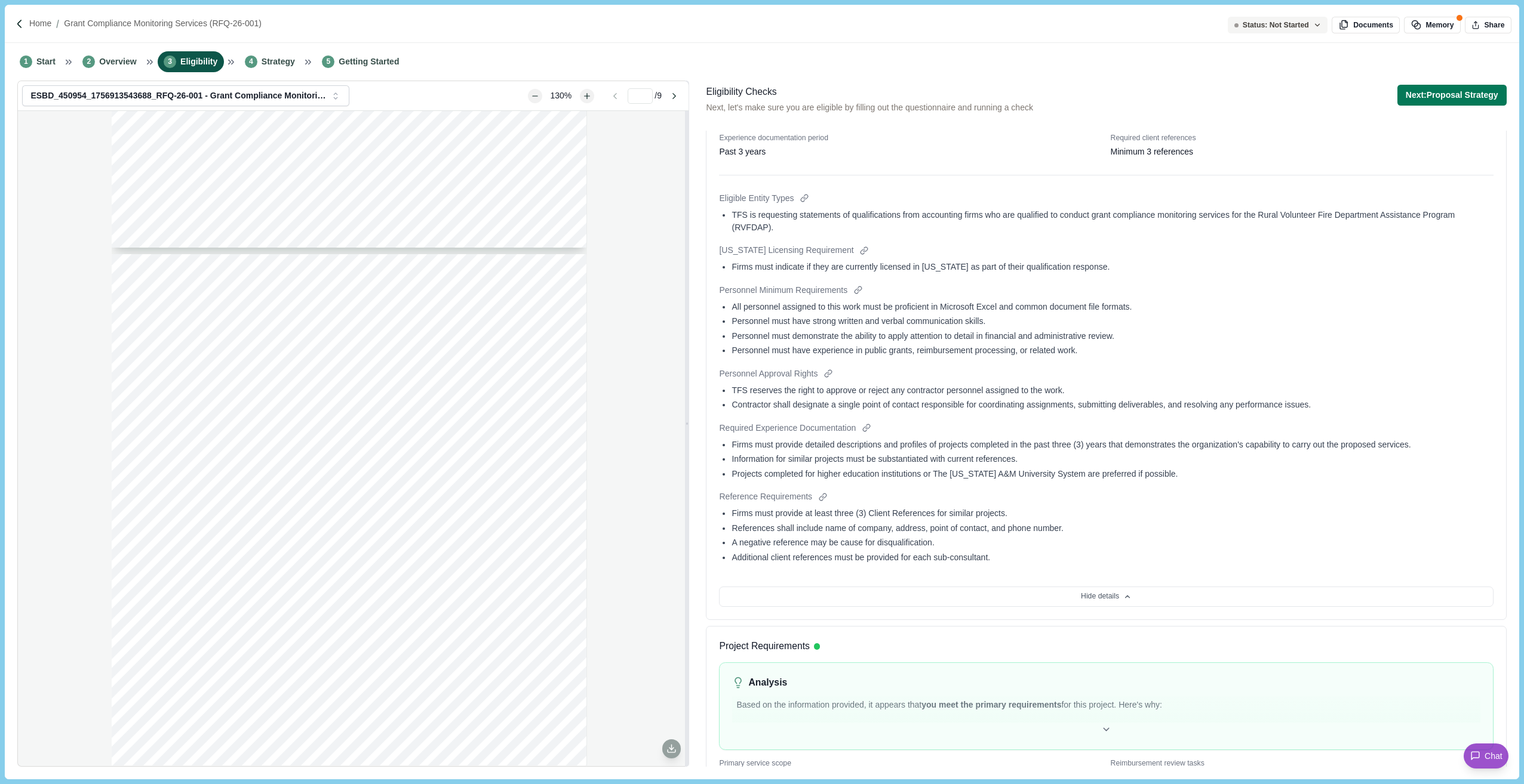
type input "*"
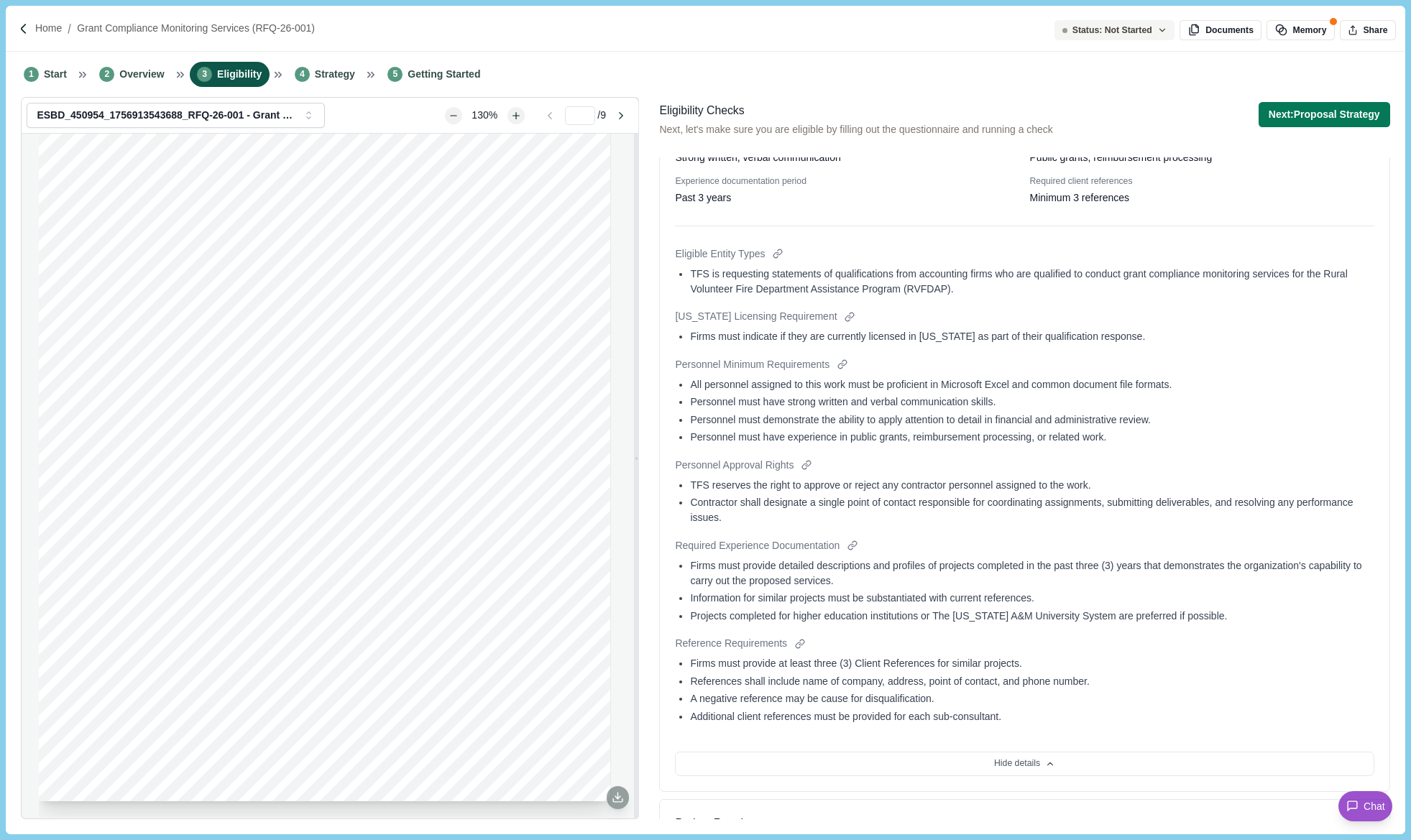
scroll to position [446, 0]
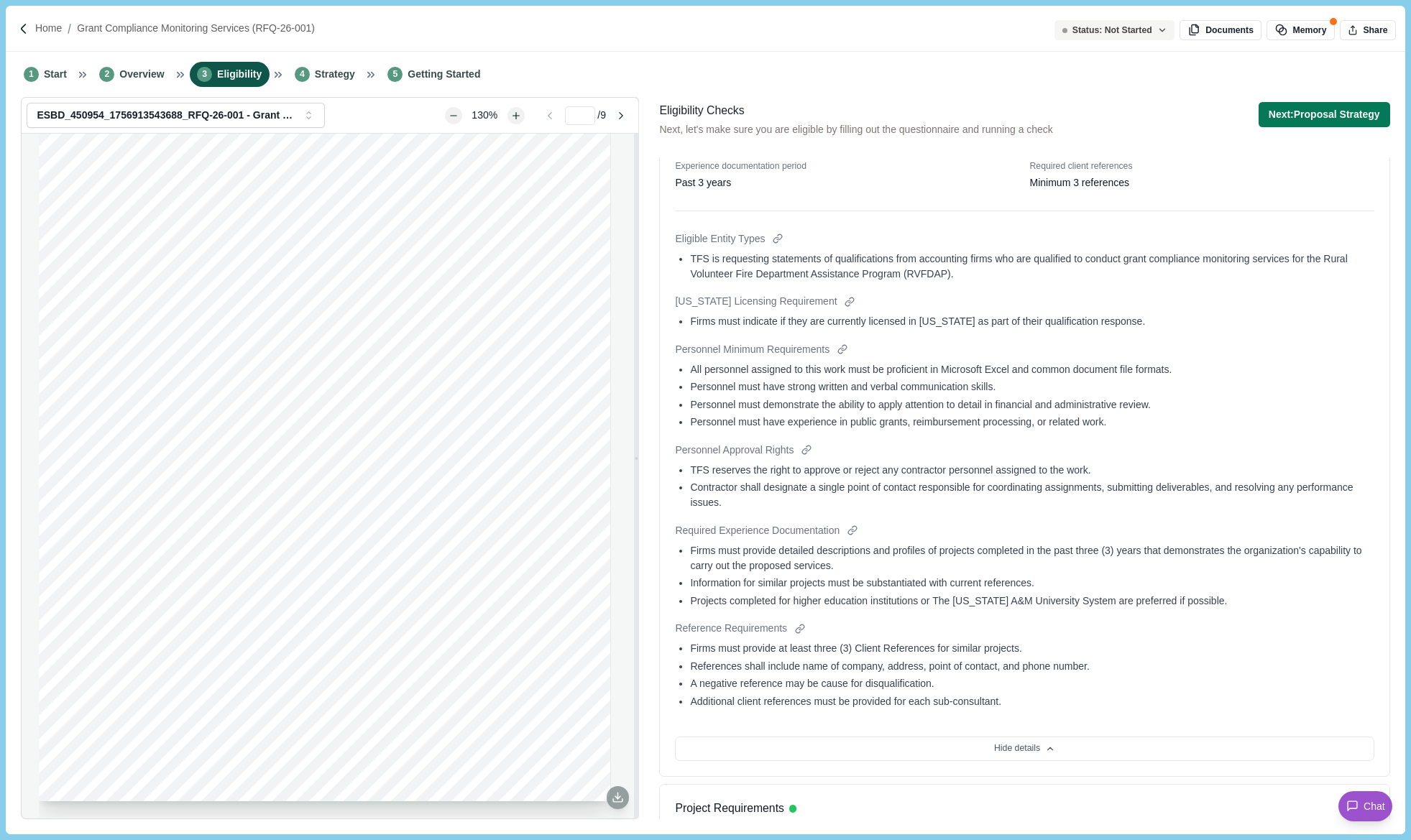
click at [1232, 99] on div "Eligibility Checks Next, let's make sure you are eligible by filling out the qu…" at bounding box center [1024, 460] width 741 height 727
